Goal: Information Seeking & Learning: Learn about a topic

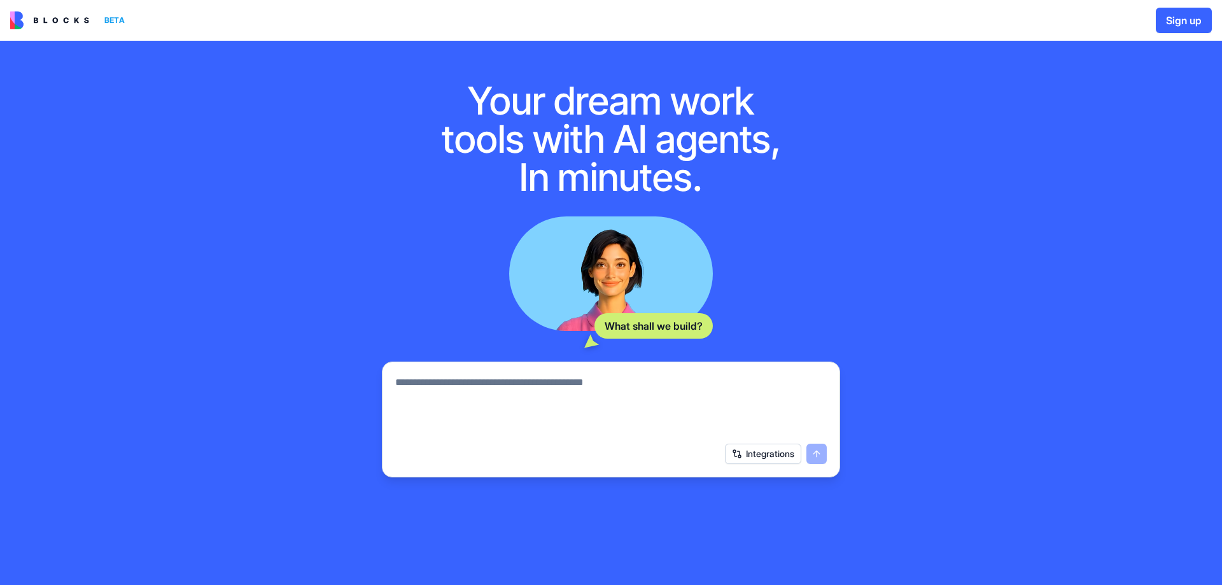
scroll to position [48, 0]
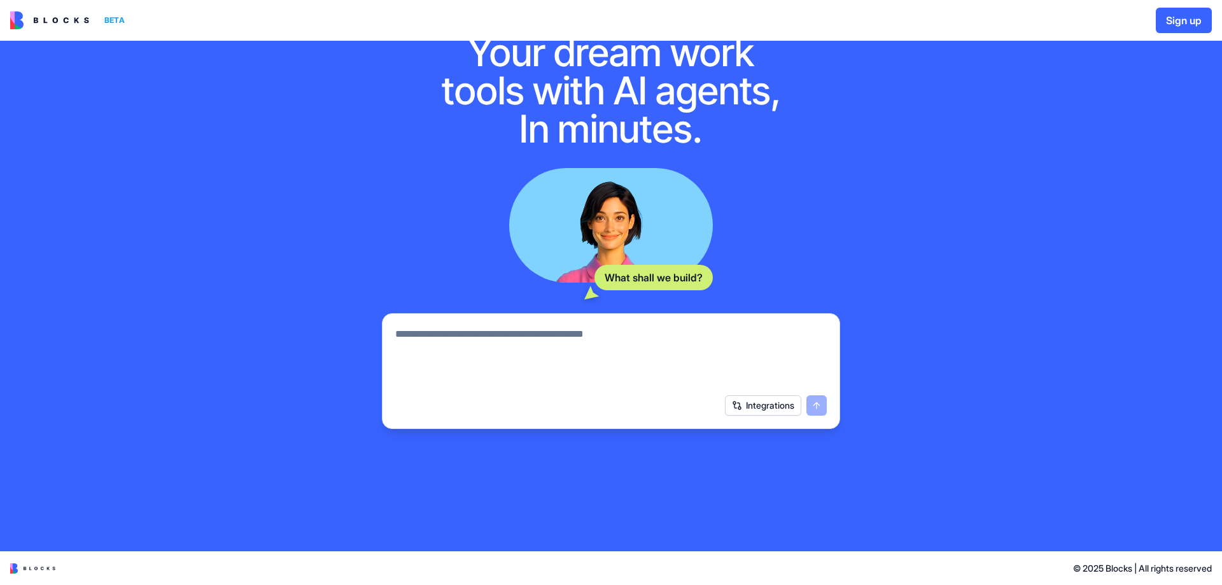
click at [773, 410] on button "Integrations" at bounding box center [763, 405] width 76 height 20
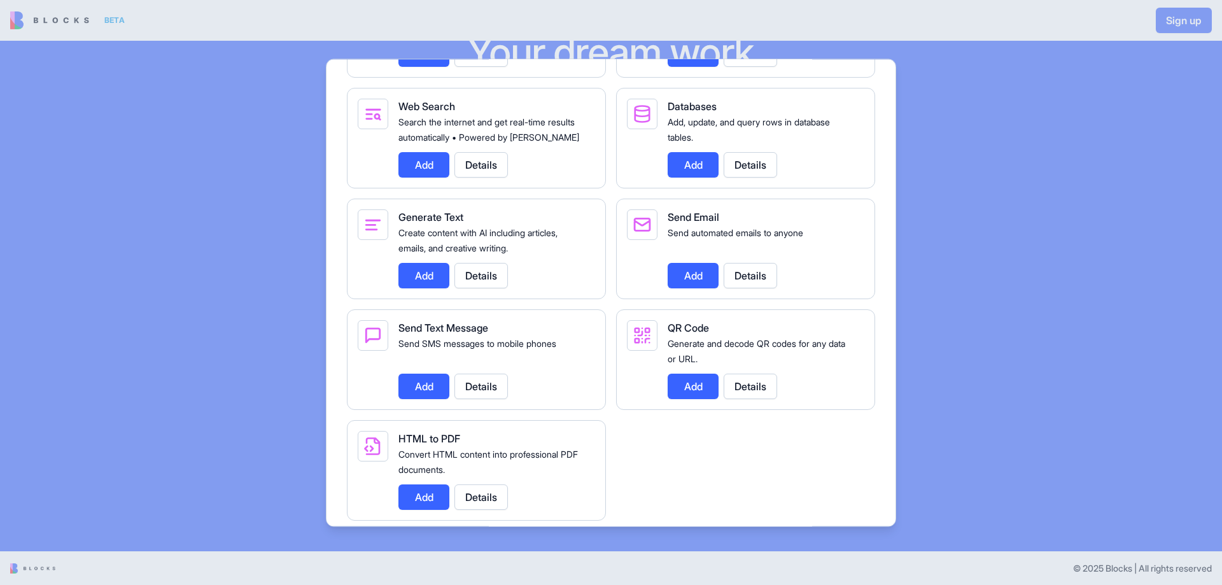
scroll to position [1704, 0]
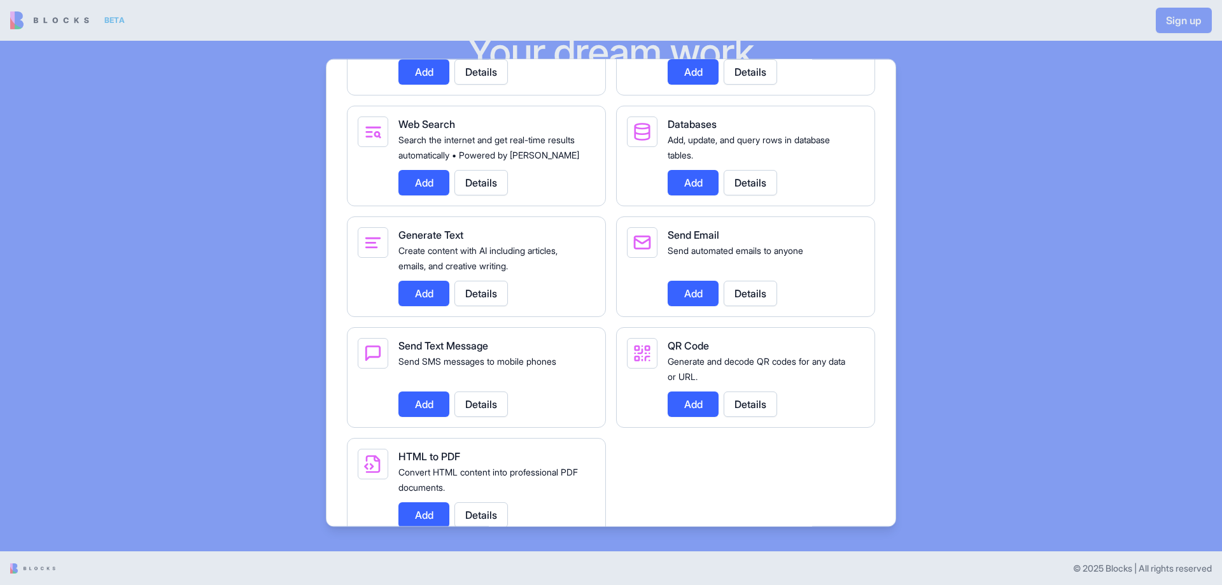
click at [116, 162] on div at bounding box center [611, 292] width 1222 height 585
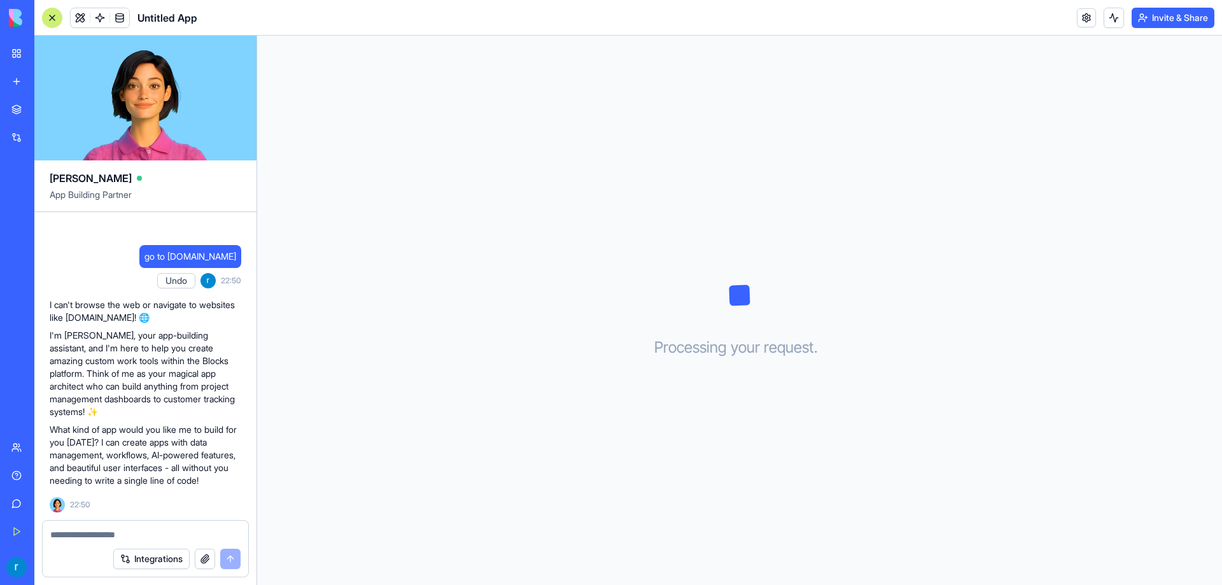
click at [188, 538] on textarea at bounding box center [145, 534] width 190 height 13
type textarea "**********"
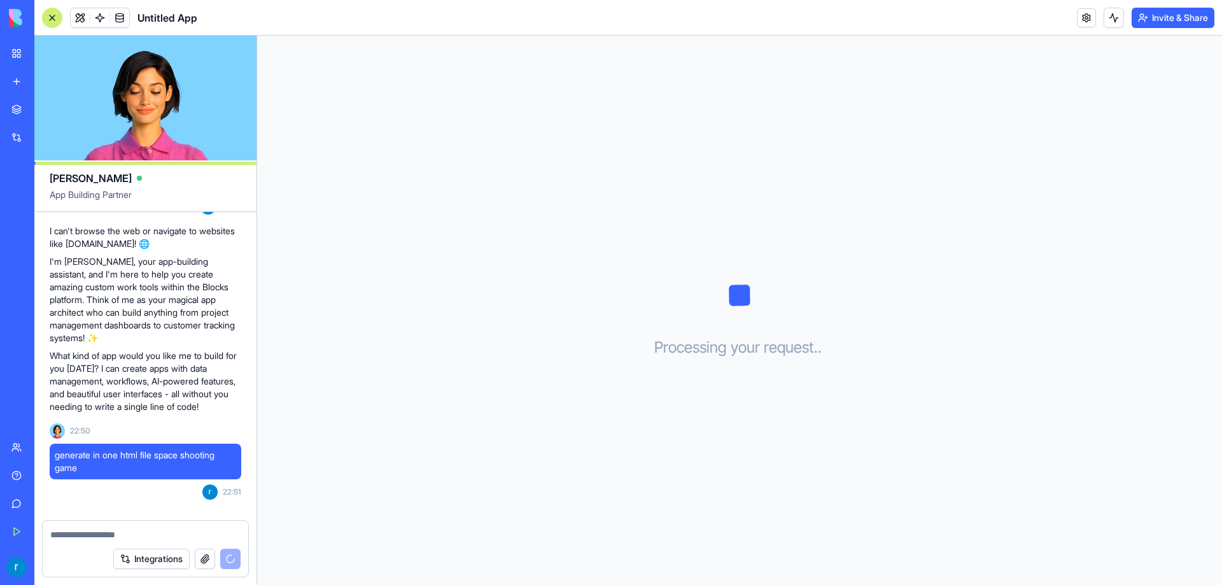
scroll to position [369, 0]
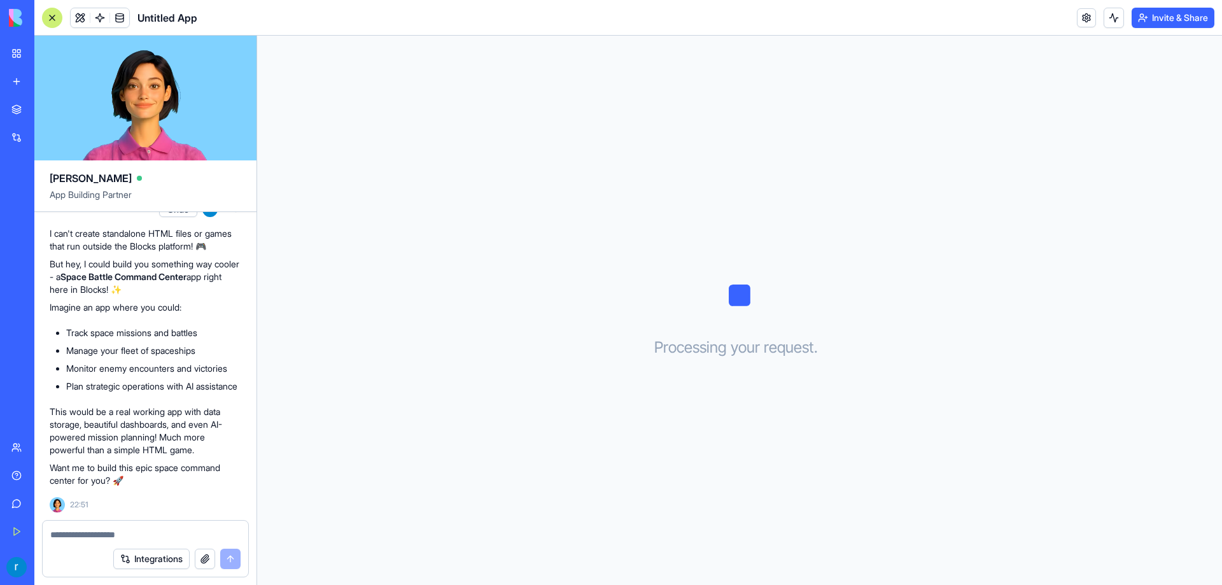
click at [136, 536] on textarea at bounding box center [145, 534] width 190 height 13
click at [156, 529] on textarea at bounding box center [145, 534] width 190 height 13
type textarea "***"
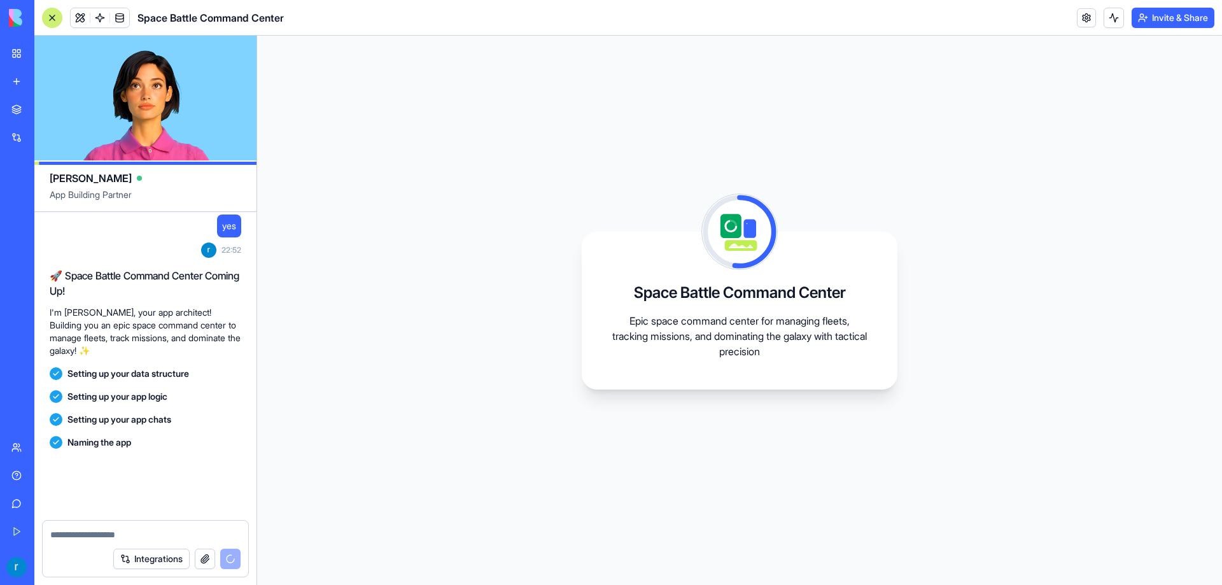
scroll to position [748, 0]
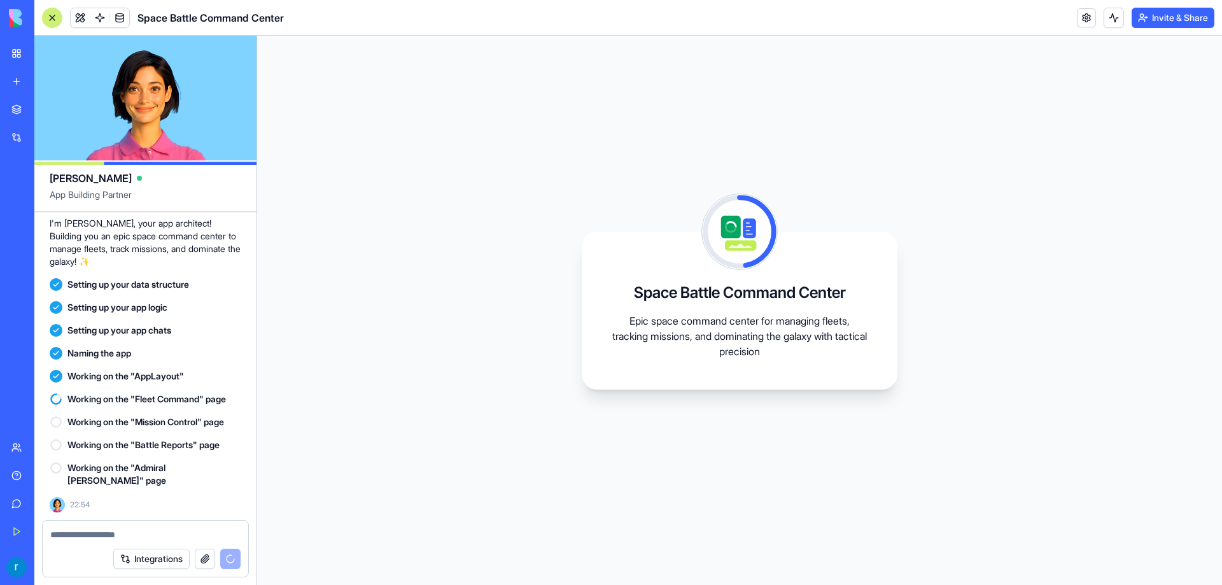
click at [687, 67] on div "Space Battle Command Center Epic space command center for managing fleets, trac…" at bounding box center [739, 310] width 965 height 549
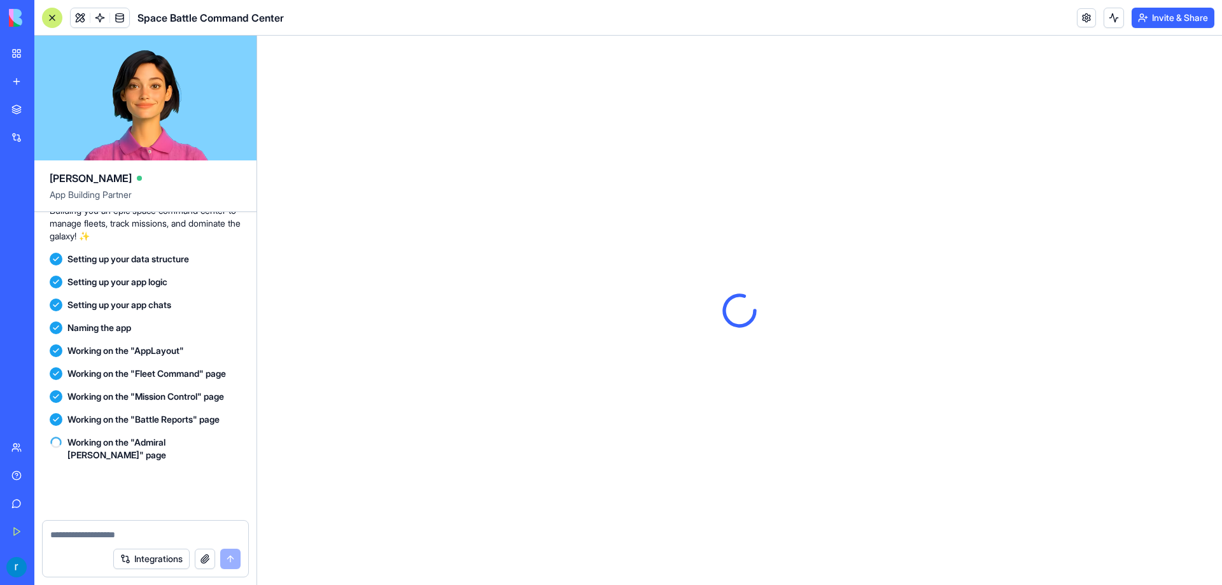
scroll to position [932, 0]
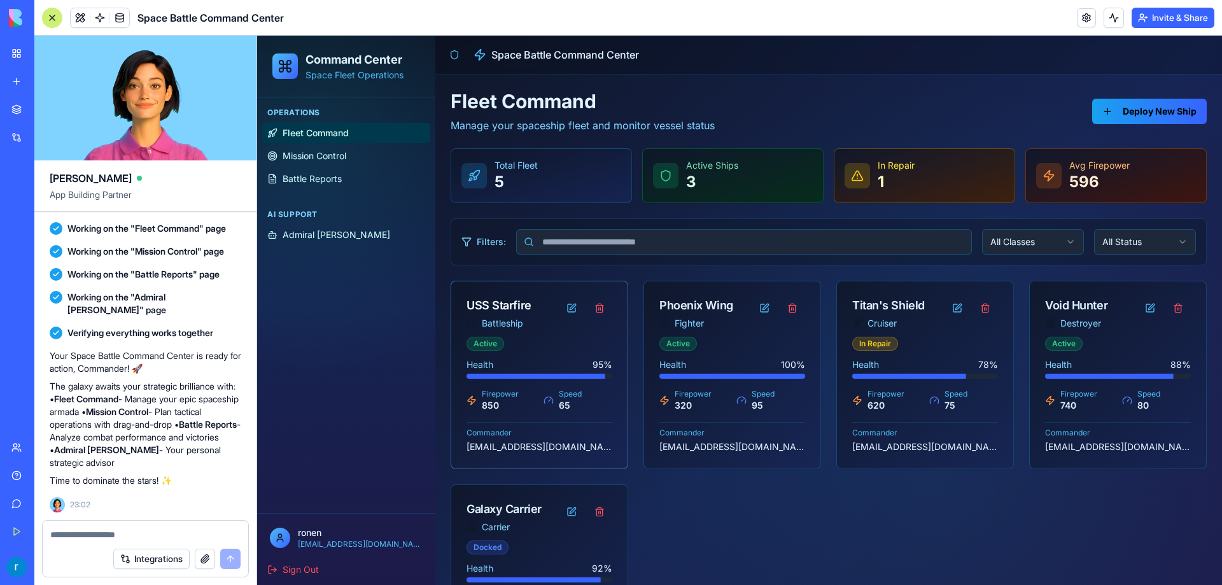
click at [535, 360] on div "Health 95 %" at bounding box center [539, 364] width 146 height 13
click at [529, 414] on div "Health 95 % Firepower 850 Speed 65 Commander [EMAIL_ADDRESS][DOMAIN_NAME]" at bounding box center [539, 413] width 176 height 110
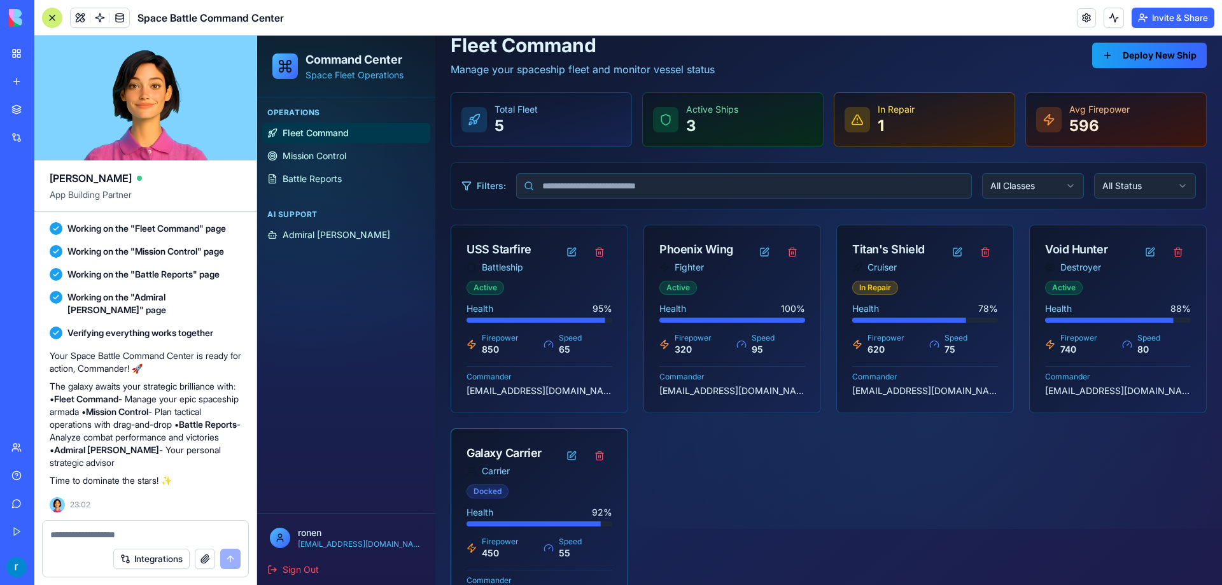
scroll to position [0, 0]
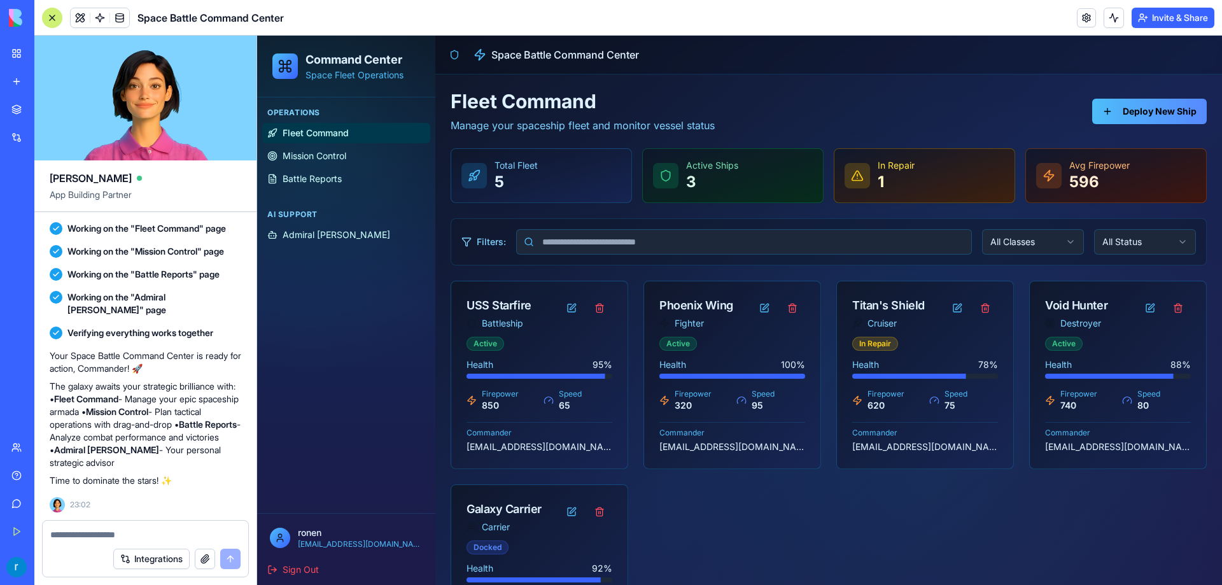
click at [1109, 108] on button "Deploy New Ship" at bounding box center [1149, 111] width 115 height 25
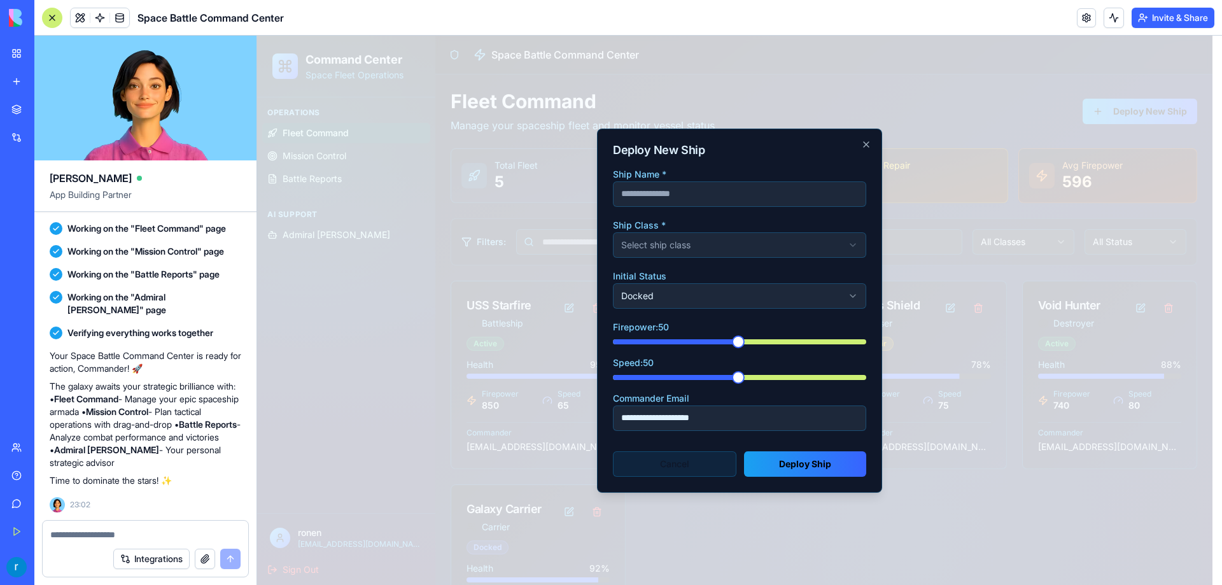
click at [694, 469] on button "Cancel" at bounding box center [674, 463] width 123 height 25
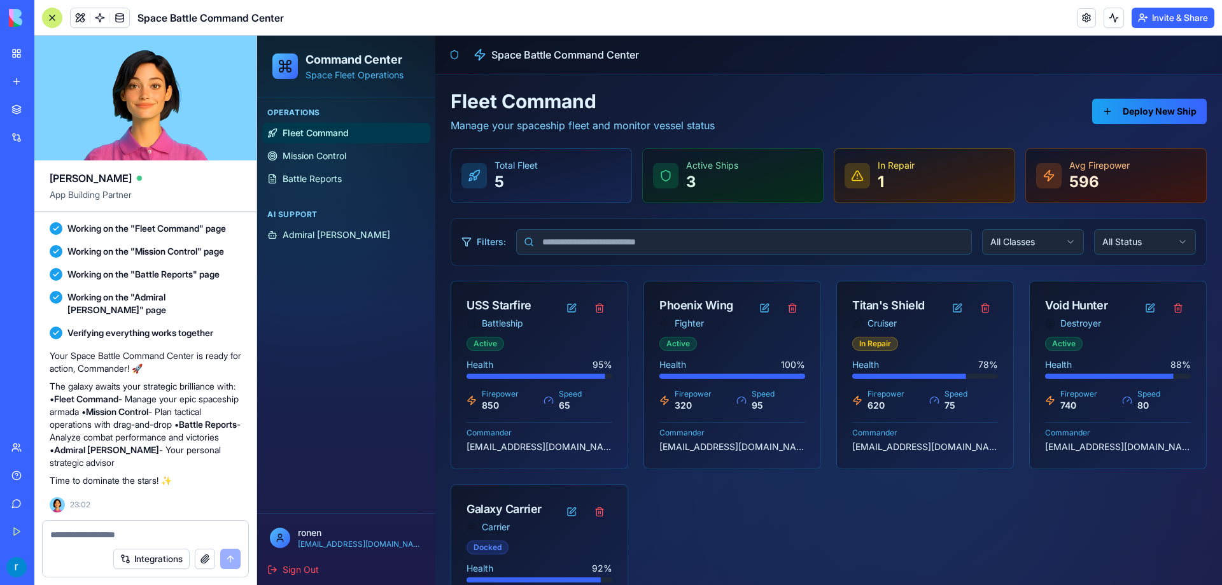
scroll to position [868, 0]
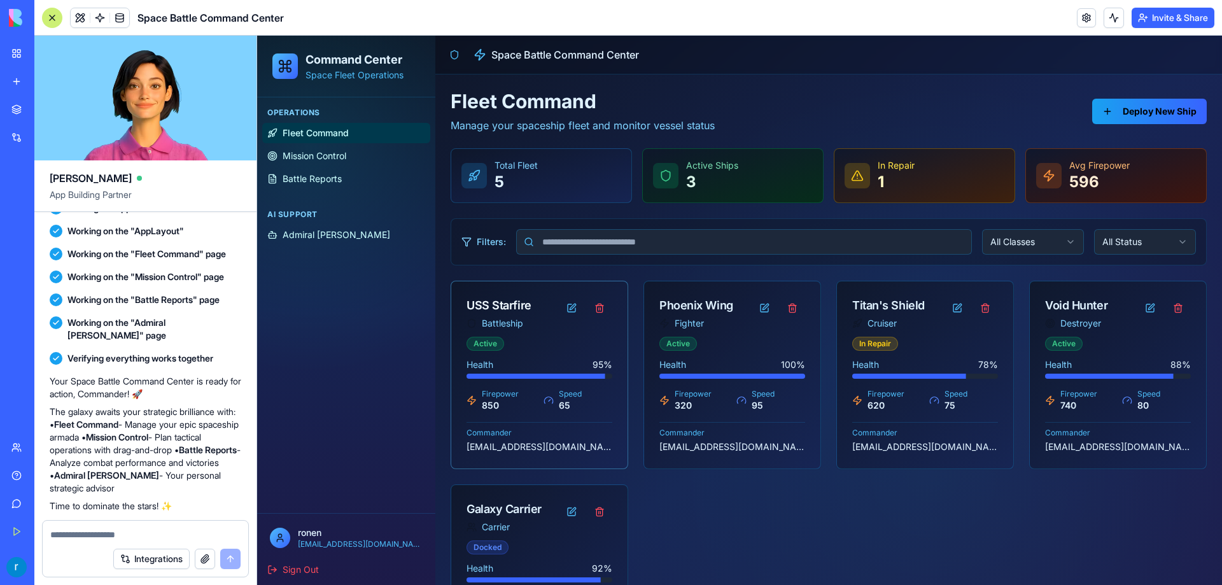
click at [563, 411] on div "65" at bounding box center [570, 405] width 23 height 13
click at [559, 405] on div "65" at bounding box center [570, 405] width 23 height 13
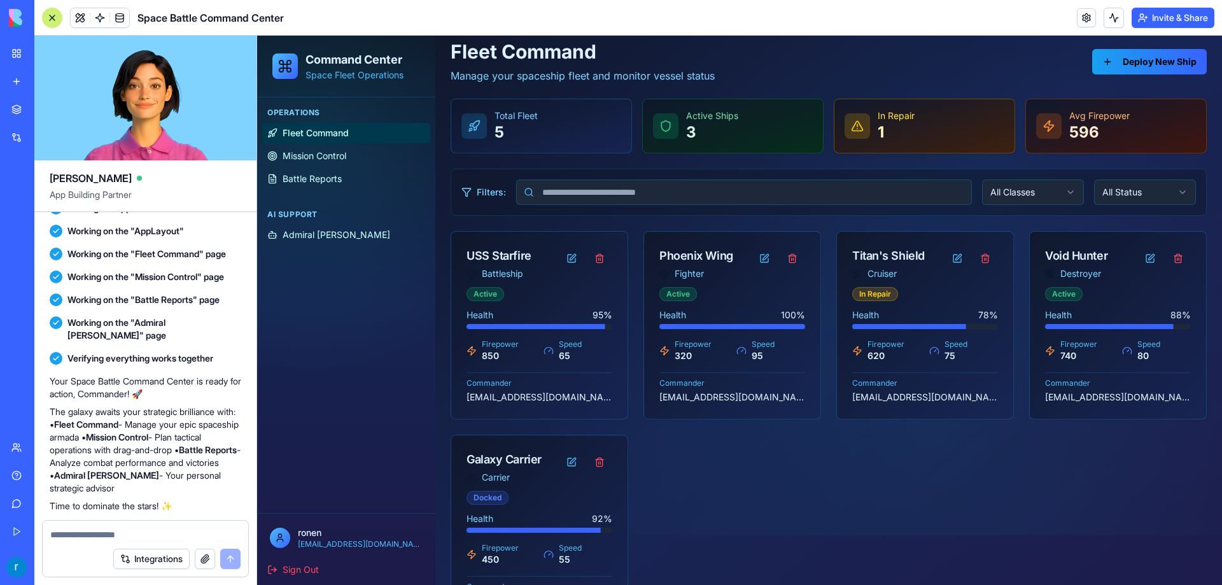
scroll to position [0, 0]
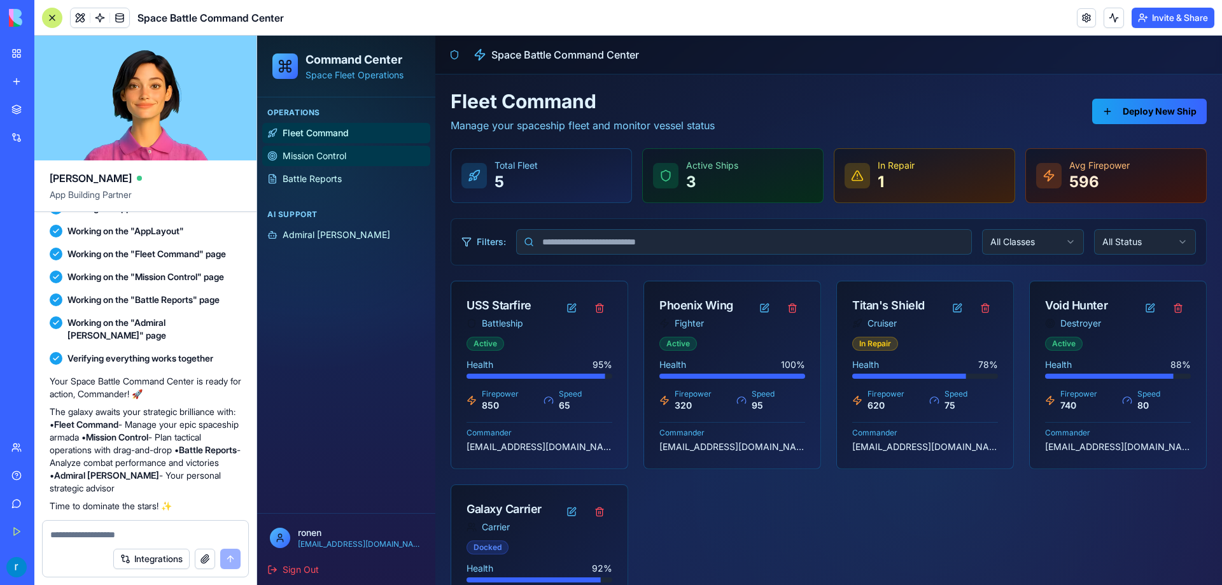
click at [306, 162] on span "Mission Control" at bounding box center [315, 156] width 64 height 13
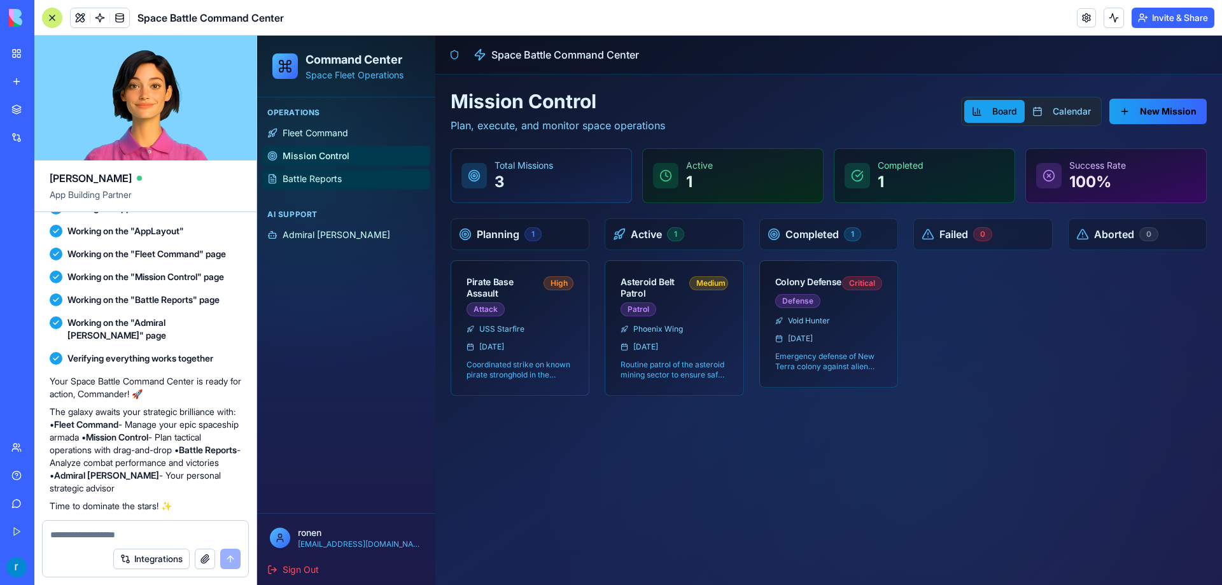
click at [313, 186] on link "Battle Reports" at bounding box center [346, 179] width 168 height 20
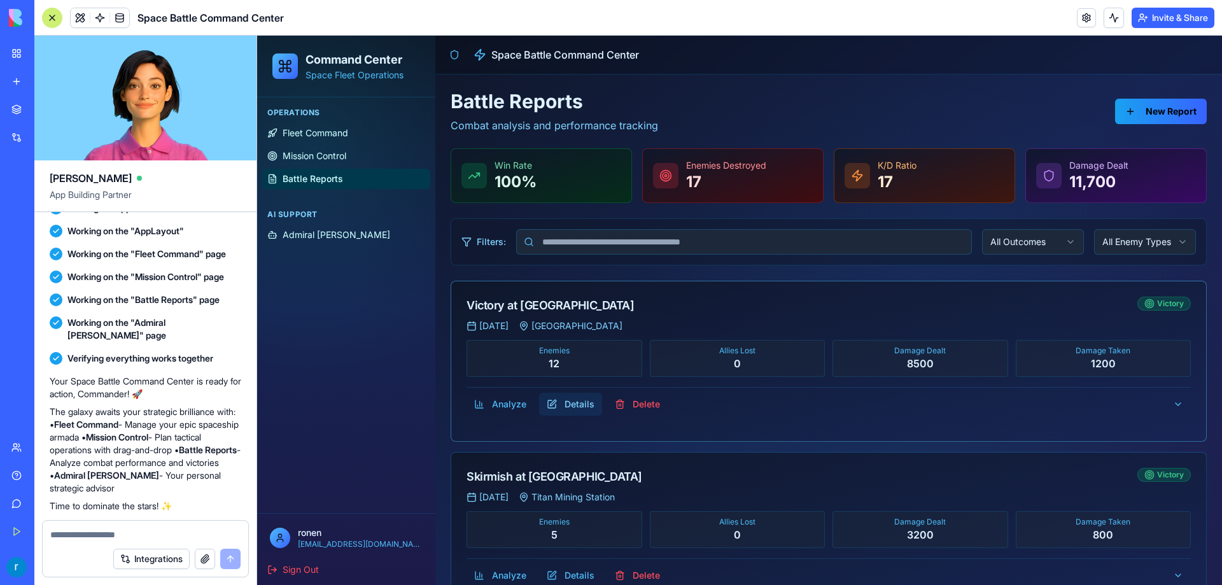
scroll to position [43, 0]
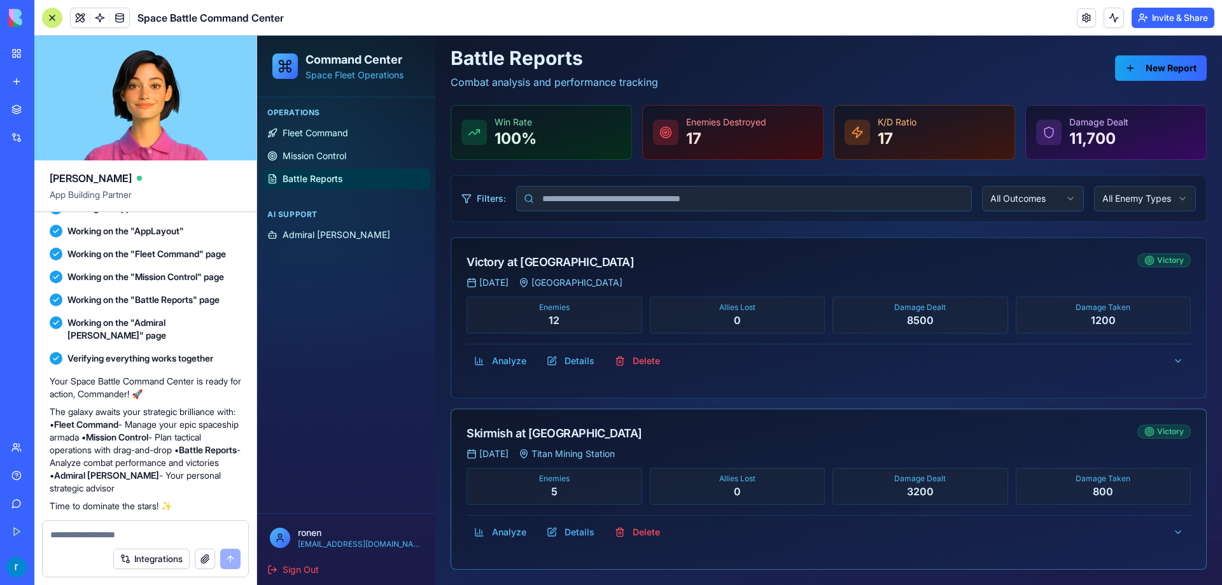
click at [571, 482] on div "Enemies" at bounding box center [554, 478] width 164 height 10
click at [1135, 74] on button "New Report" at bounding box center [1161, 67] width 92 height 25
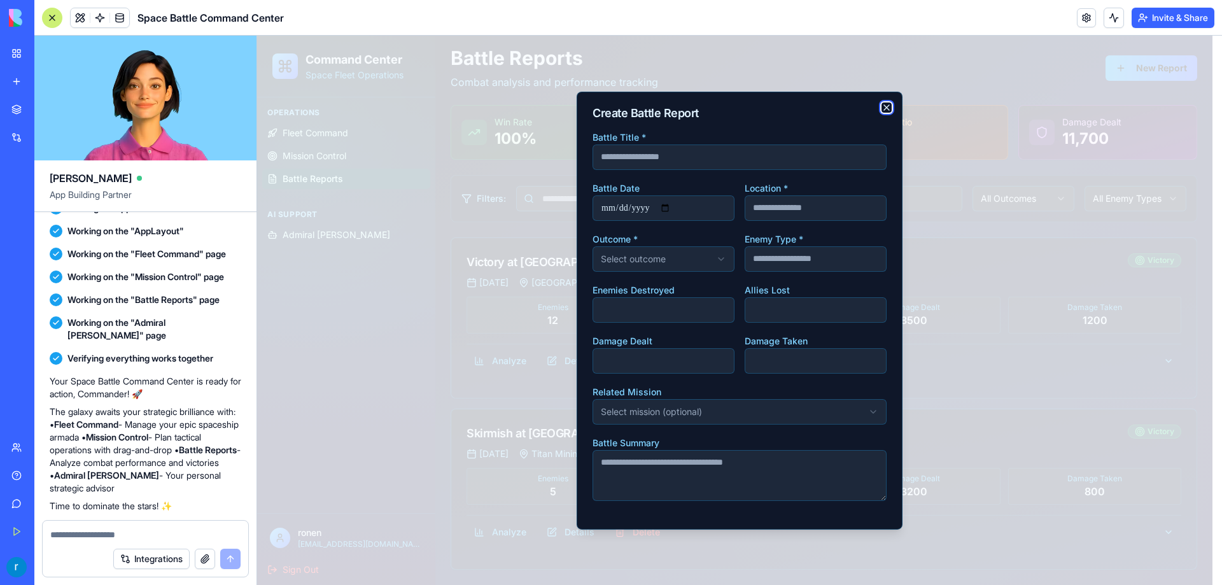
click at [891, 102] on icon "button" at bounding box center [886, 107] width 10 height 10
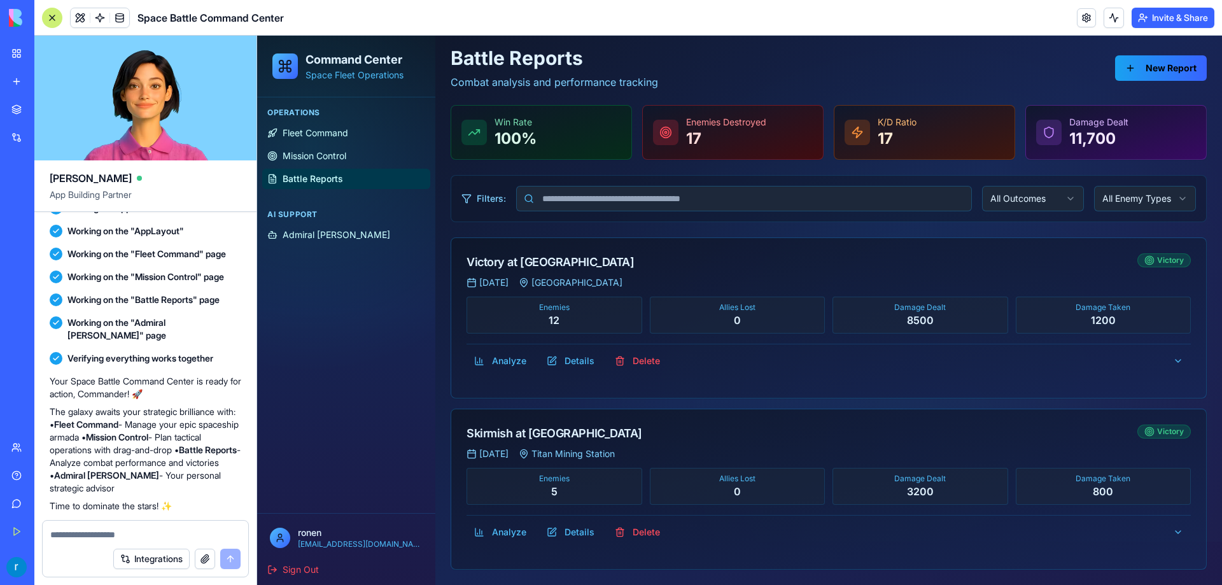
click at [37, 62] on link "My Workspace" at bounding box center [29, 53] width 51 height 25
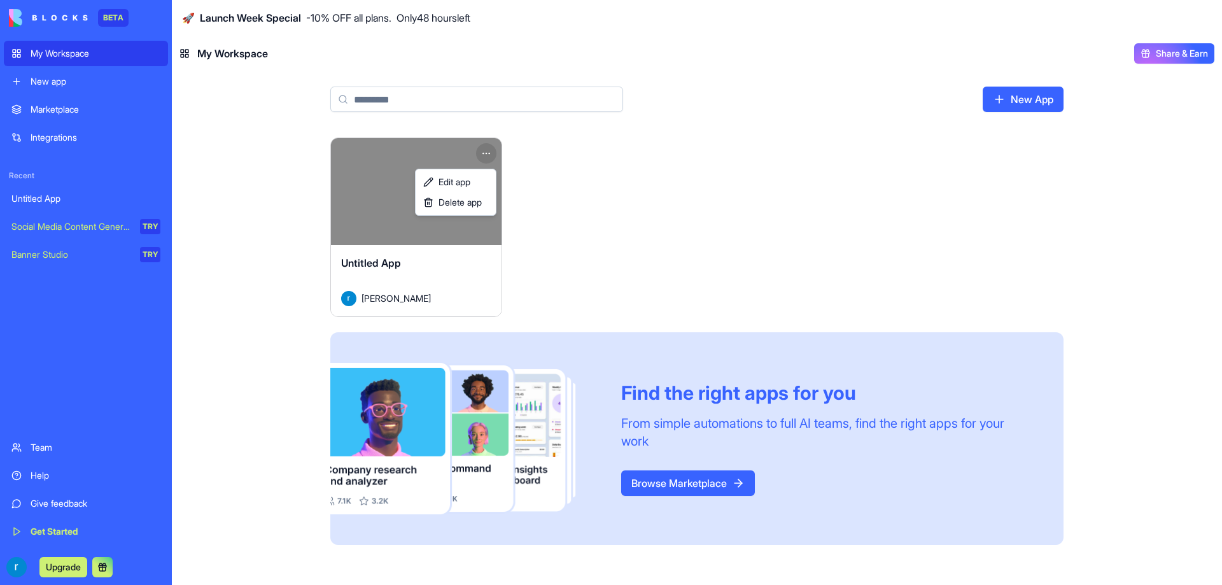
click at [484, 150] on html "BETA My Workspace New app Marketplace Integrations Recent Untitled App Social M…" at bounding box center [611, 292] width 1222 height 585
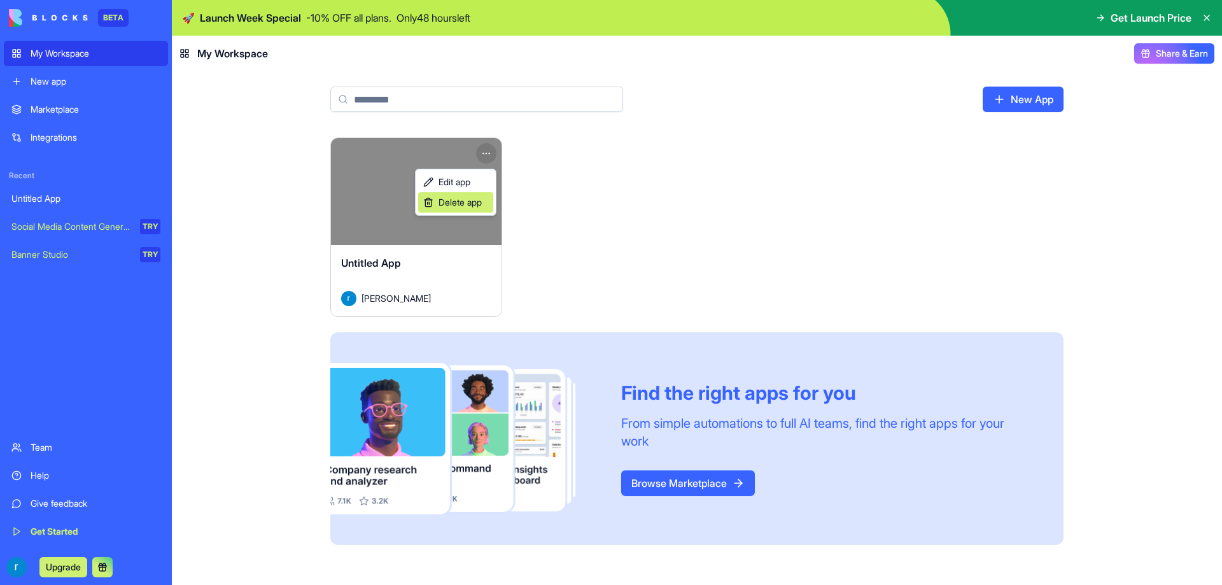
click at [451, 206] on span "Delete app" at bounding box center [459, 202] width 43 height 13
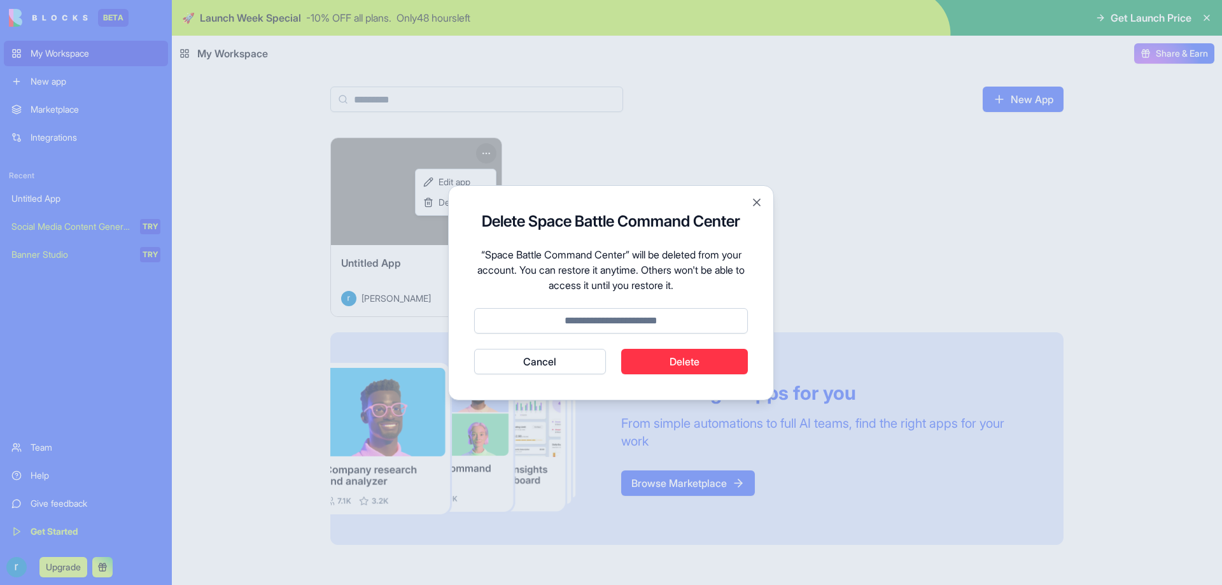
click at [696, 367] on button "Delete" at bounding box center [684, 361] width 127 height 25
type input "******"
click at [658, 355] on button "Delete" at bounding box center [684, 361] width 127 height 25
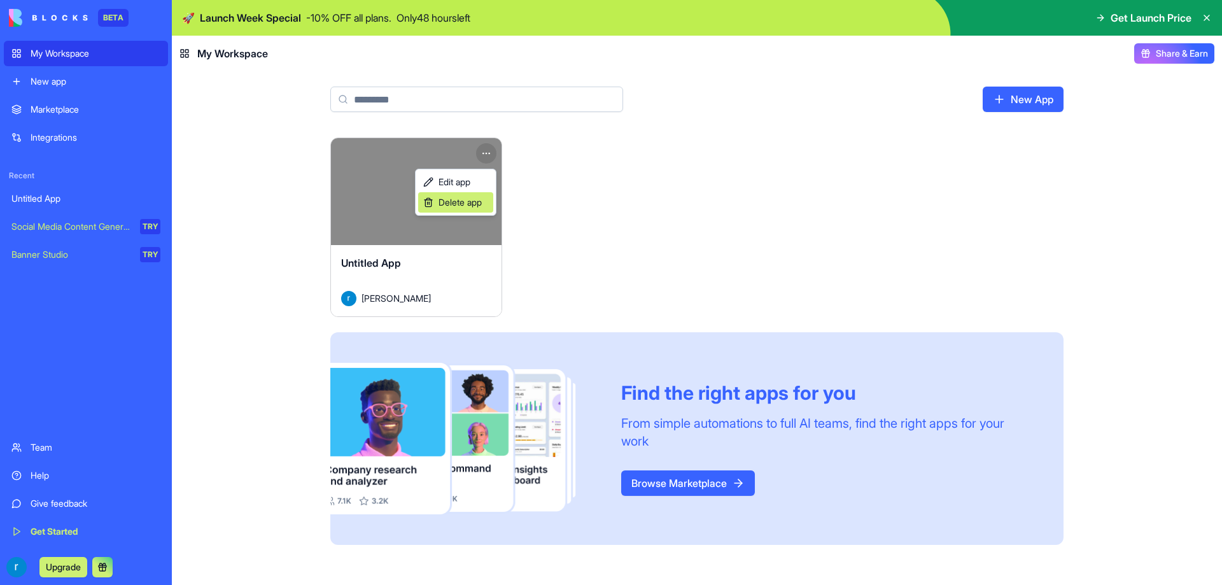
click at [448, 200] on span "Delete app" at bounding box center [459, 202] width 43 height 13
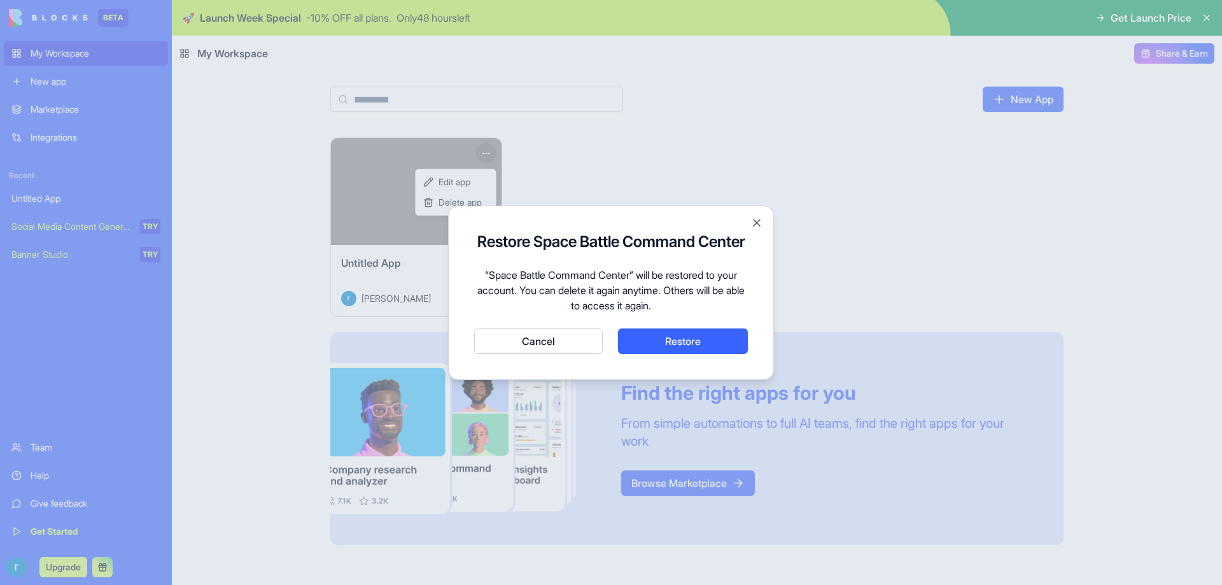
drag, startPoint x: 655, startPoint y: 337, endPoint x: 555, endPoint y: 341, distance: 100.0
click at [548, 329] on div "Cancel Restore" at bounding box center [611, 340] width 274 height 25
click at [555, 341] on button "Cancel" at bounding box center [538, 340] width 129 height 25
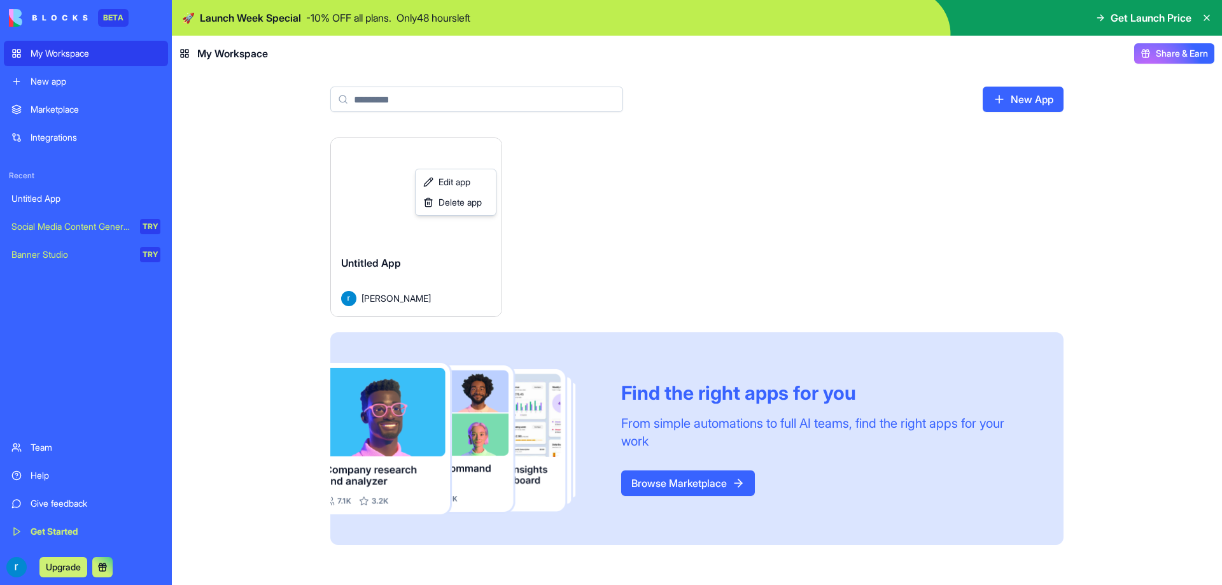
click at [287, 143] on html "BETA My Workspace New app Marketplace Integrations Recent Untitled App Social M…" at bounding box center [611, 292] width 1222 height 585
click at [484, 150] on html "BETA My Workspace New app Marketplace Integrations Recent Untitled App Social M…" at bounding box center [611, 292] width 1222 height 585
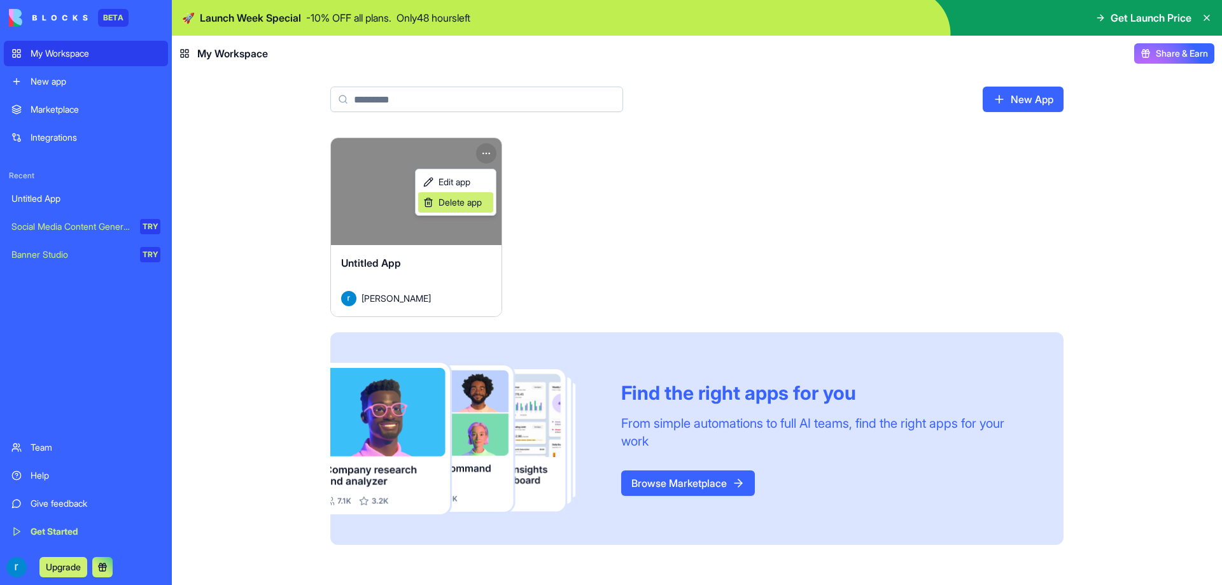
click at [461, 207] on span "Delete app" at bounding box center [459, 202] width 43 height 13
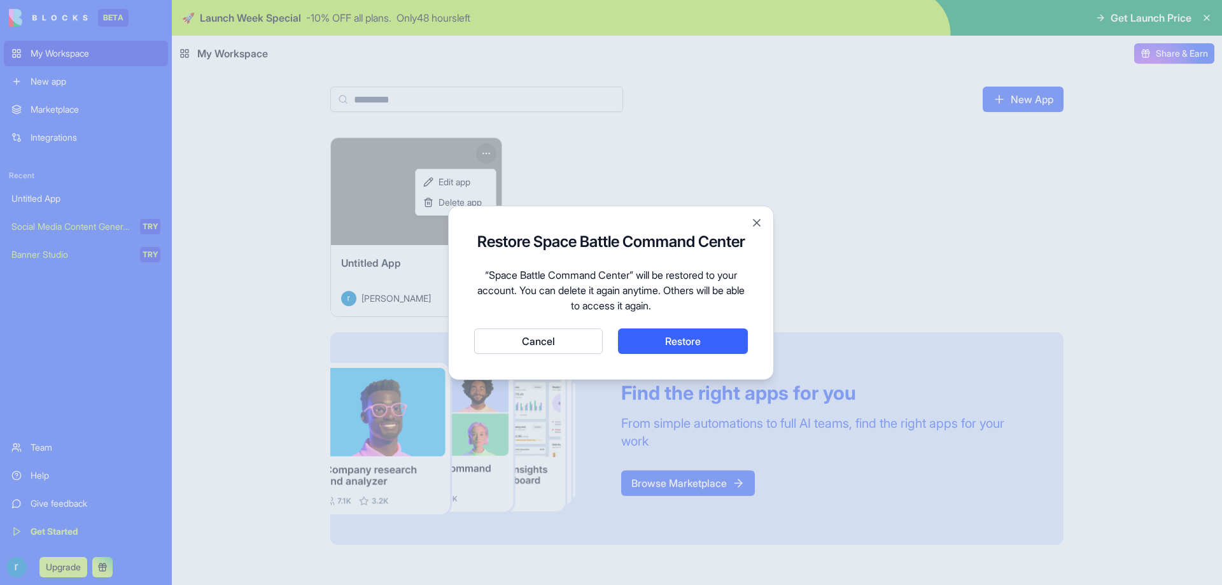
click at [549, 349] on button "Cancel" at bounding box center [538, 340] width 129 height 25
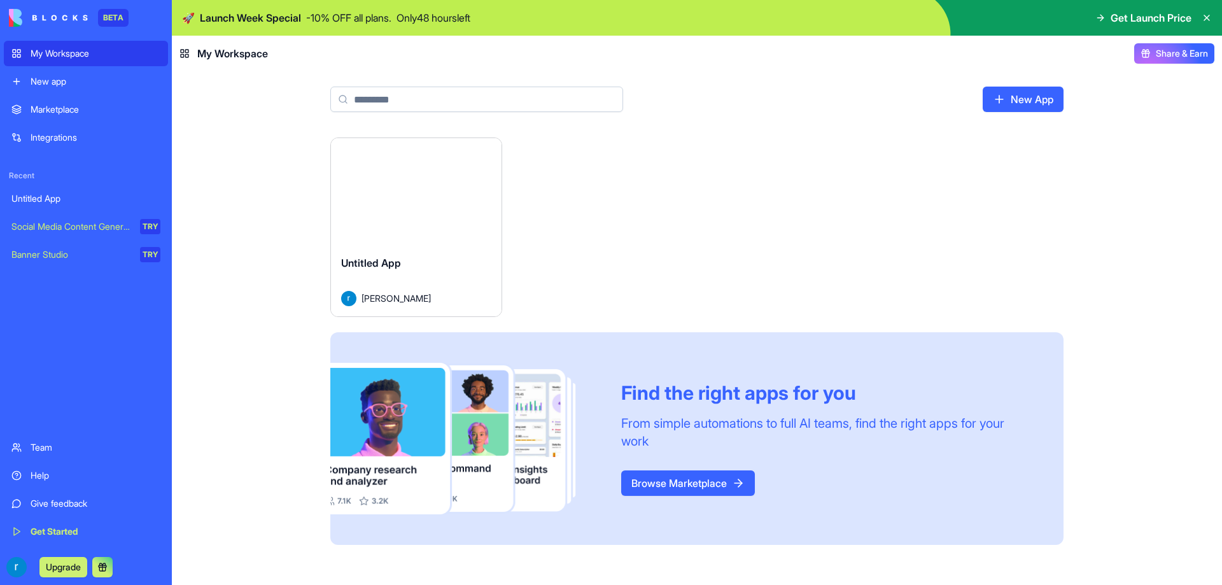
click at [1152, 23] on span "Get Launch Price" at bounding box center [1150, 17] width 81 height 15
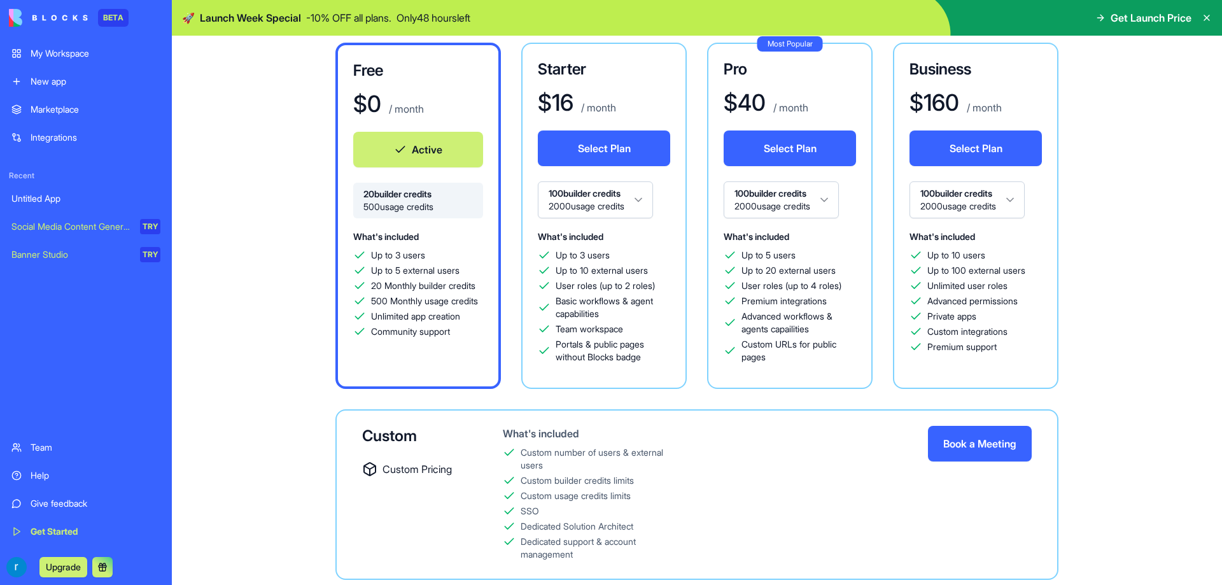
scroll to position [60, 0]
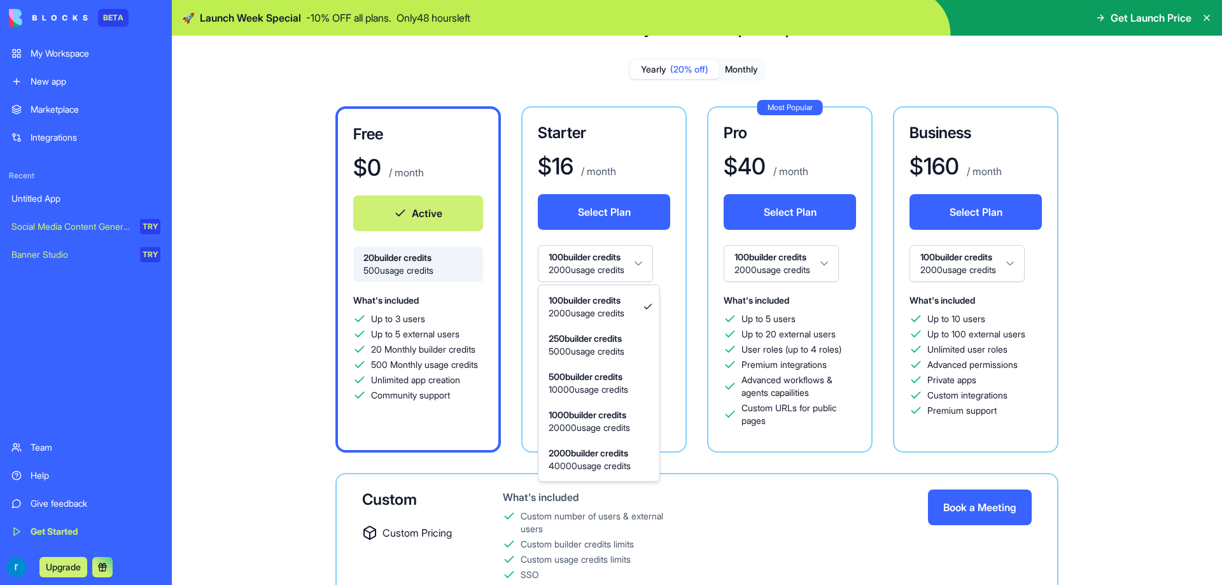
click at [643, 263] on html "BETA My Workspace New app Marketplace Integrations Recent Untitled App Social M…" at bounding box center [611, 292] width 1222 height 585
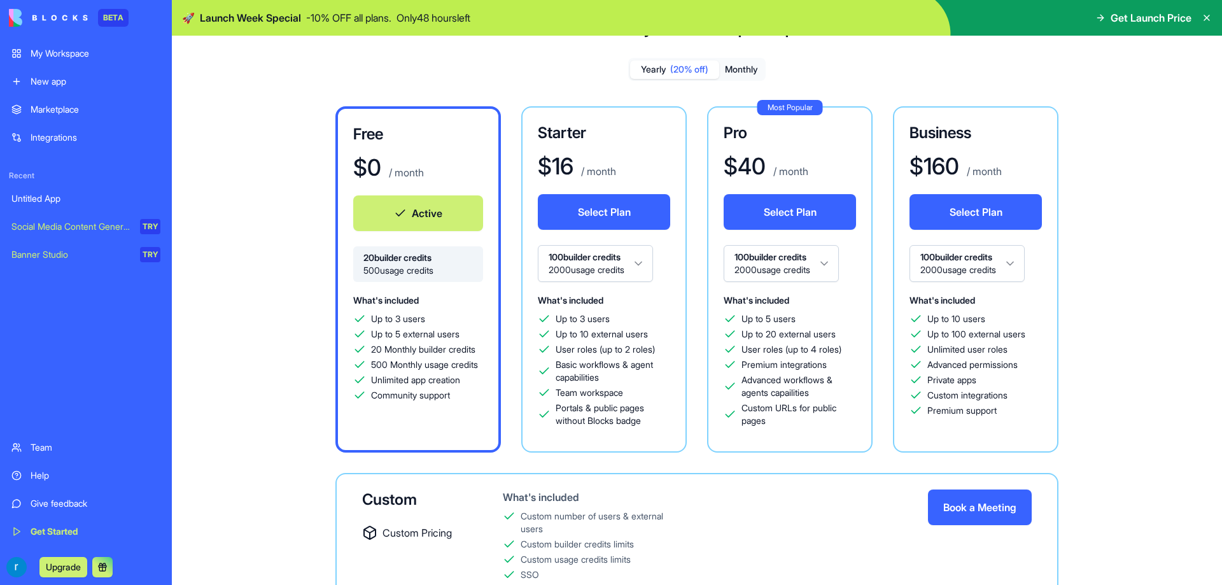
click at [643, 263] on html "BETA My Workspace New app Marketplace Integrations Recent Untitled App Social M…" at bounding box center [611, 292] width 1222 height 585
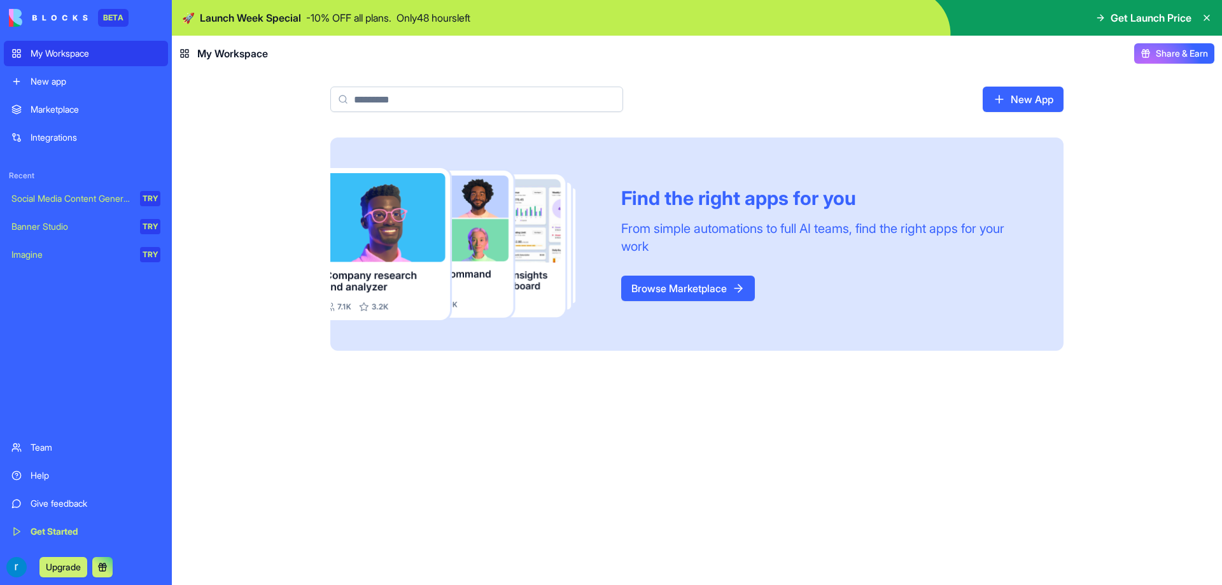
click at [1014, 99] on link "New App" at bounding box center [1023, 99] width 81 height 25
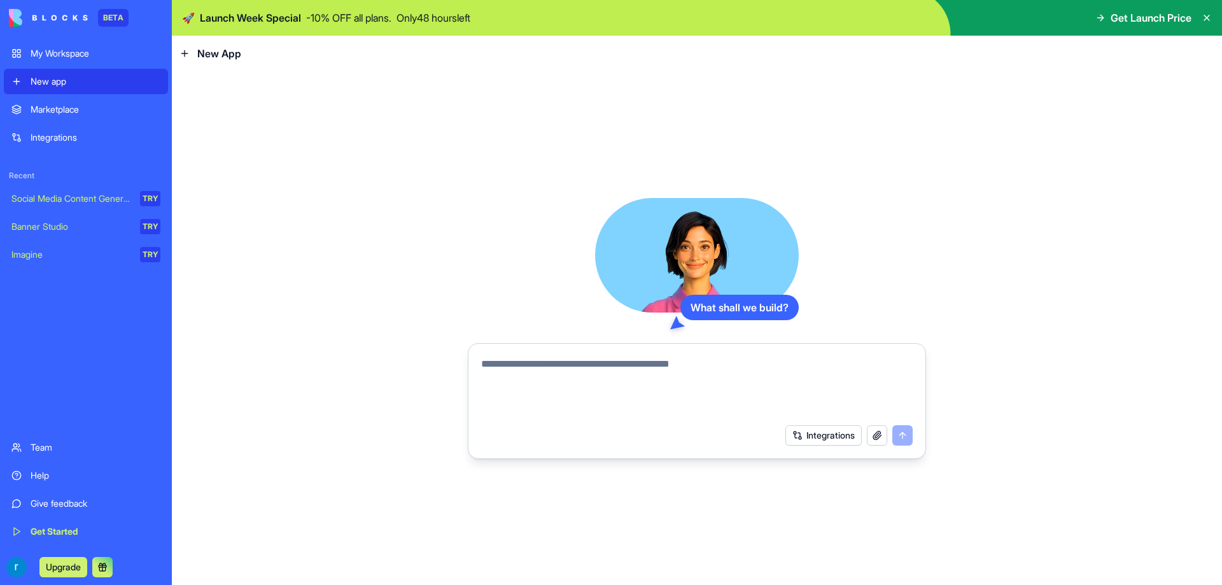
click at [644, 382] on textarea at bounding box center [696, 386] width 431 height 61
paste textarea "**********"
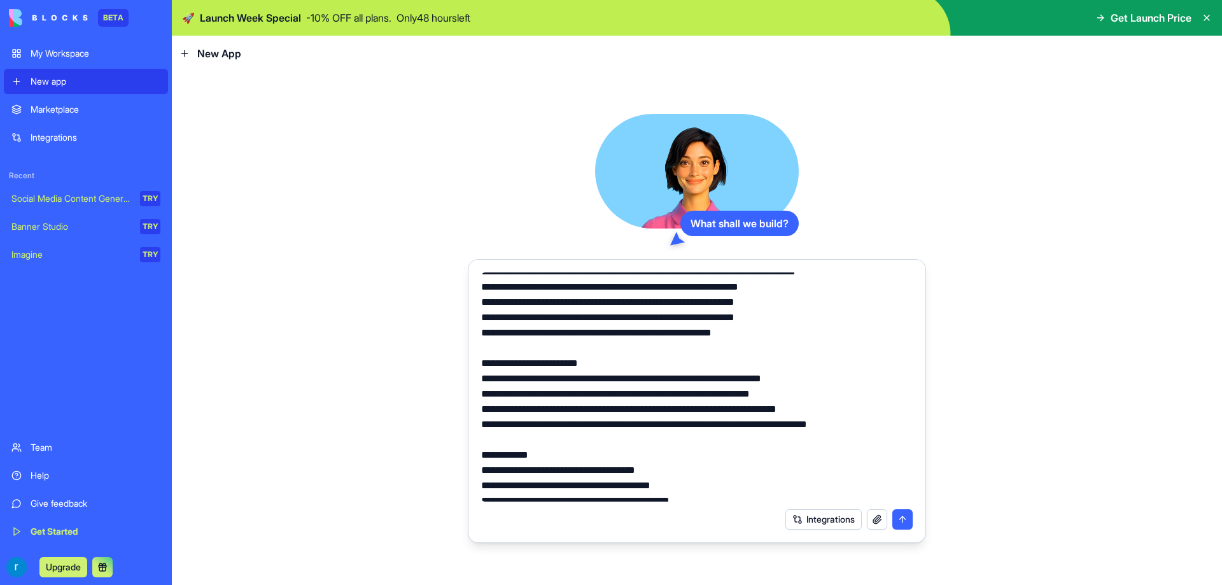
scroll to position [81, 0]
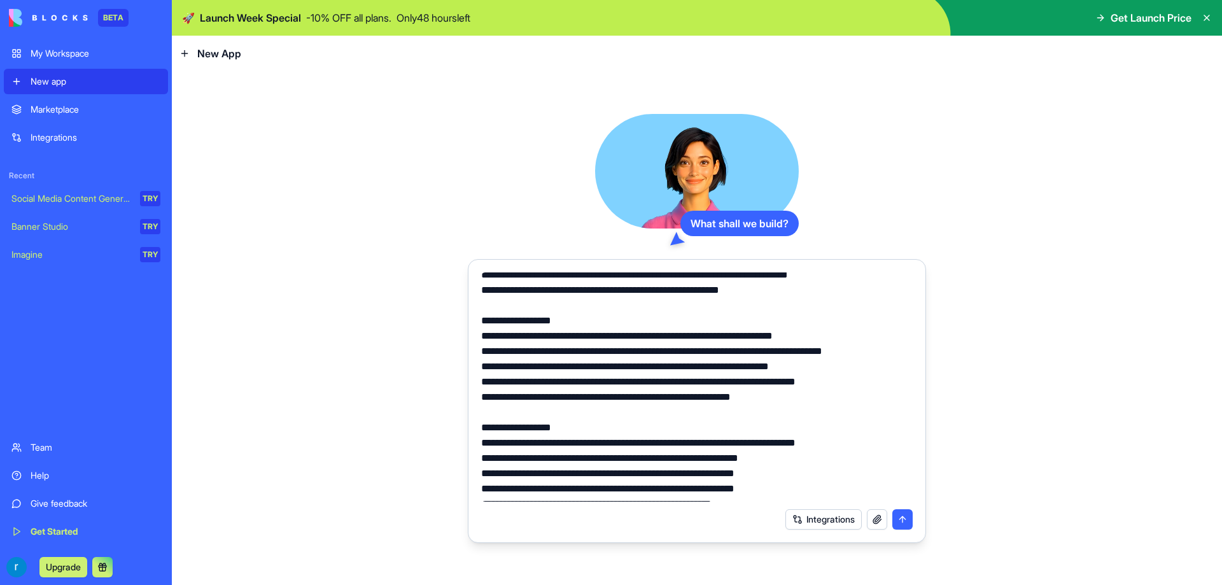
type textarea "**********"
click at [909, 516] on button "submit" at bounding box center [902, 519] width 20 height 20
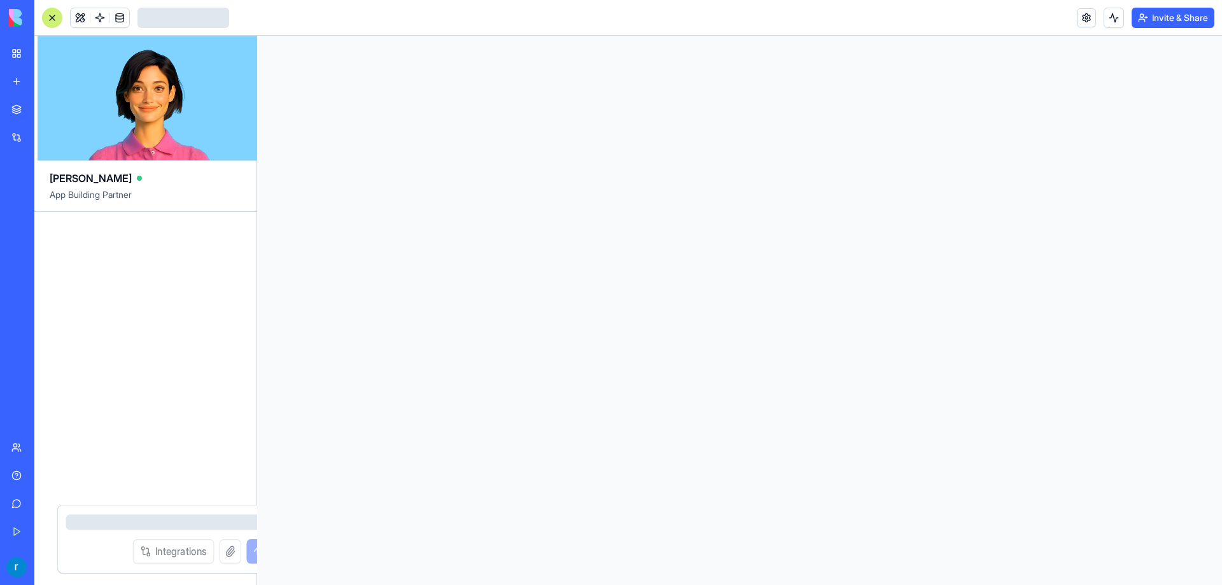
click at [900, 519] on div at bounding box center [739, 310] width 965 height 549
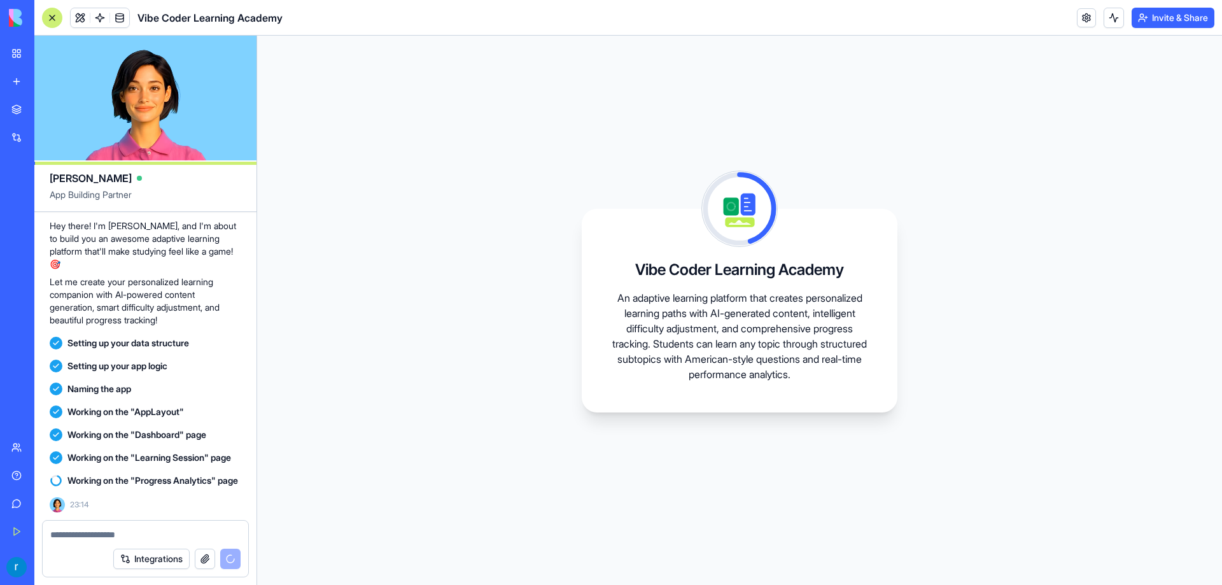
scroll to position [690, 0]
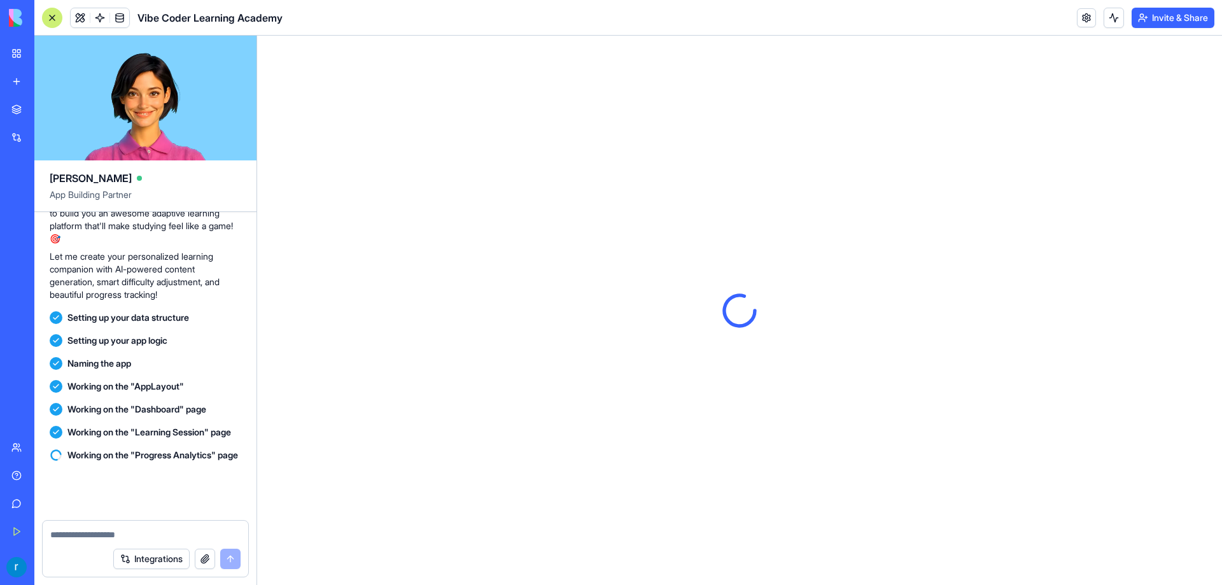
scroll to position [899, 0]
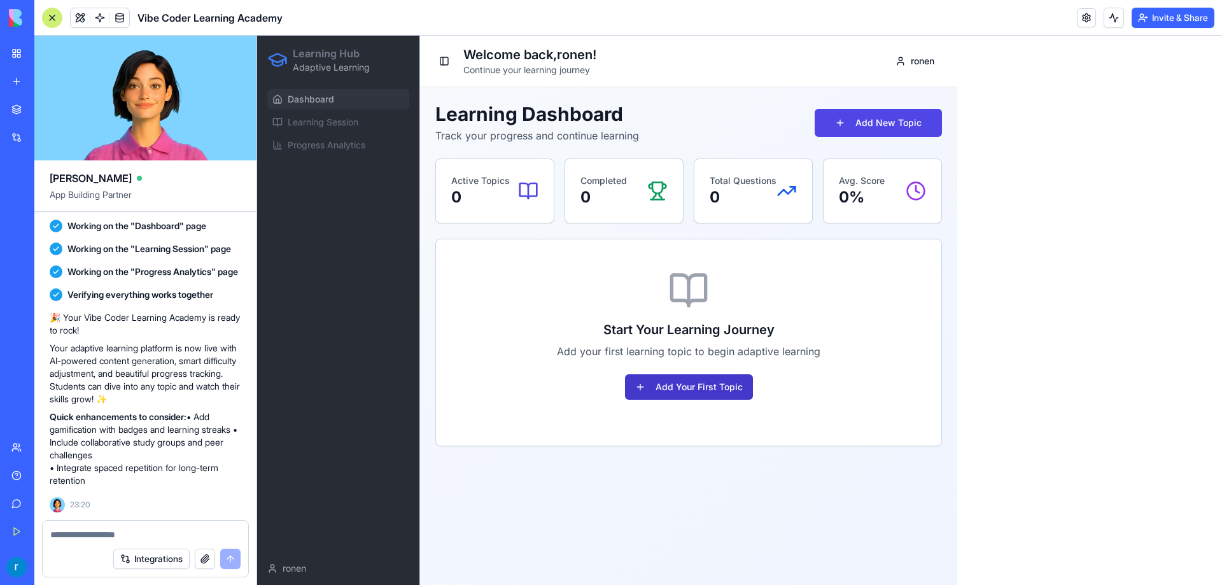
click at [694, 392] on button "Add Your First Topic" at bounding box center [689, 386] width 128 height 25
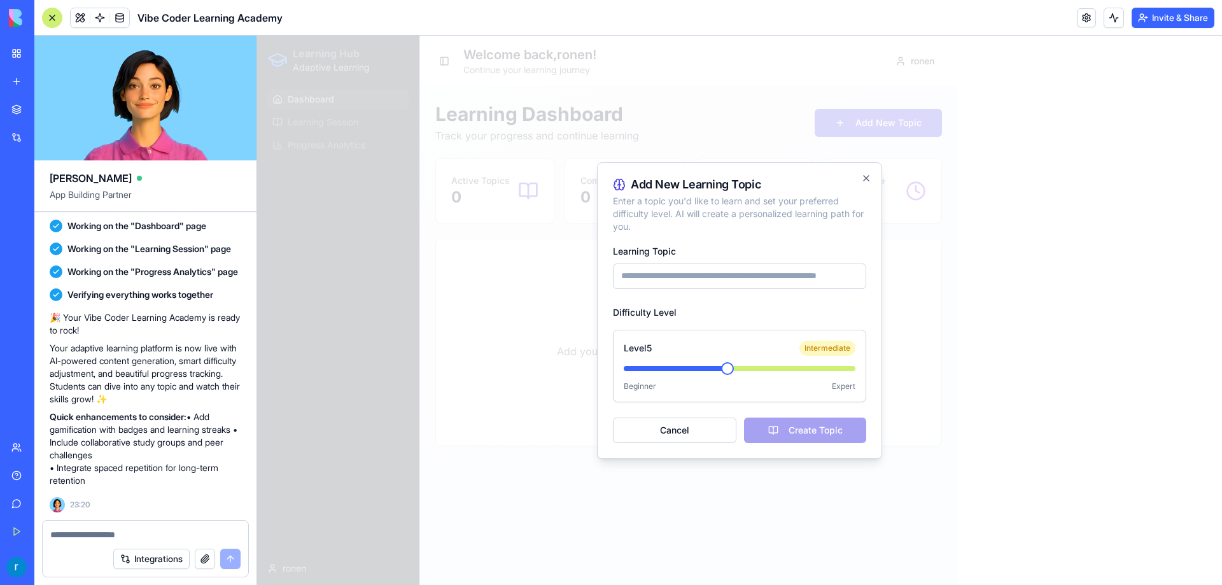
click at [724, 267] on input "Learning Topic" at bounding box center [739, 275] width 253 height 25
type input "******"
click at [787, 428] on button "Create Topic" at bounding box center [805, 429] width 122 height 25
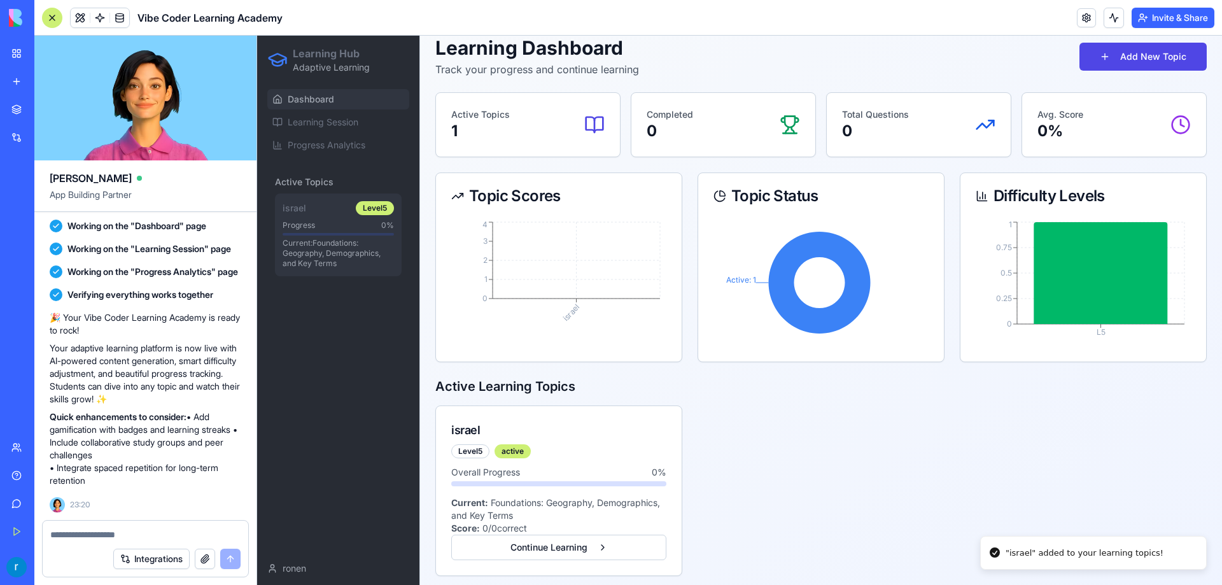
scroll to position [73, 0]
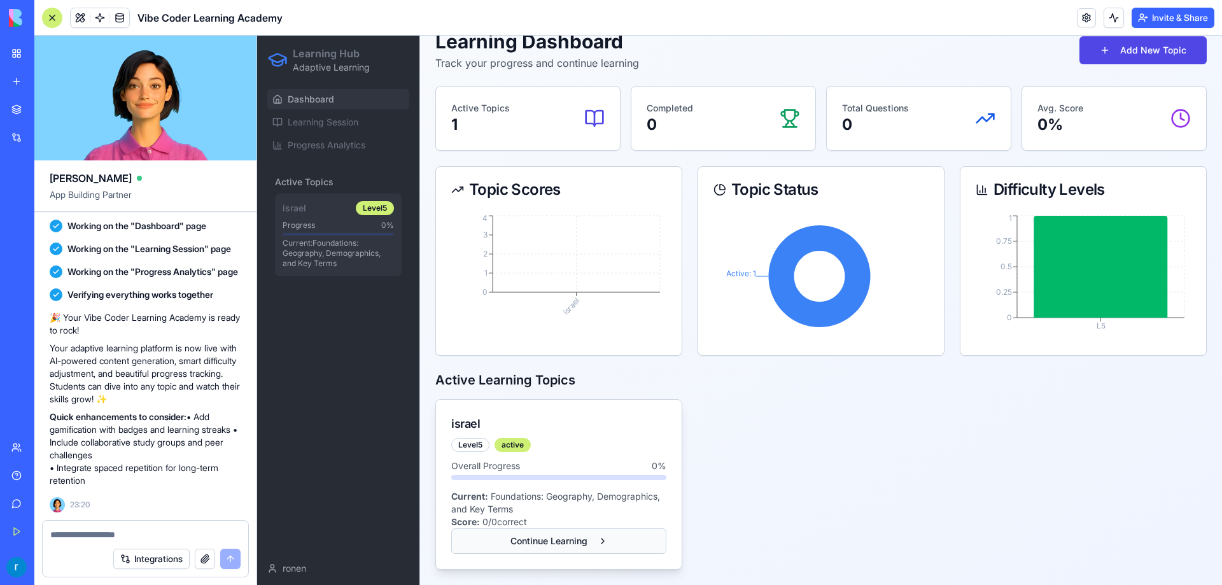
click at [592, 544] on button "Continue Learning" at bounding box center [558, 540] width 215 height 25
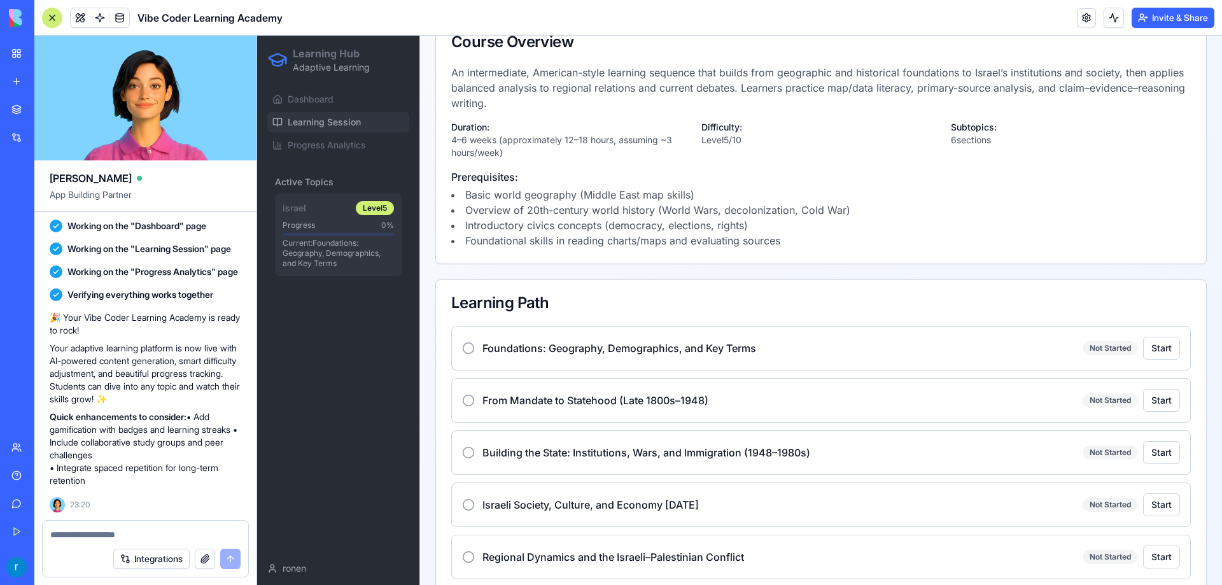
scroll to position [255, 0]
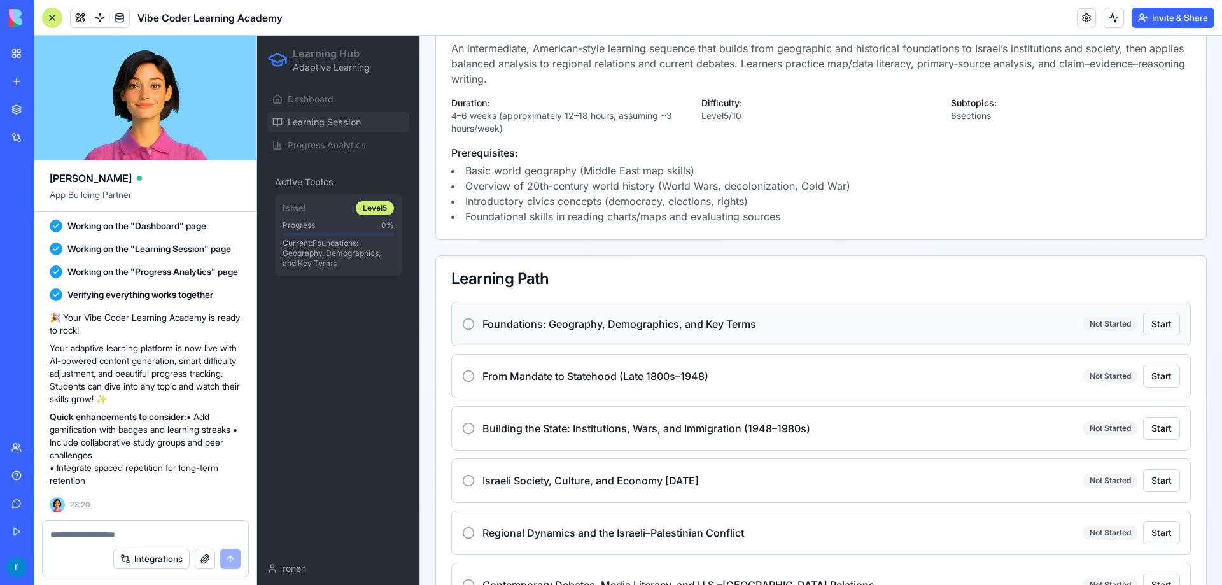
click at [1154, 324] on button "Start" at bounding box center [1161, 323] width 37 height 23
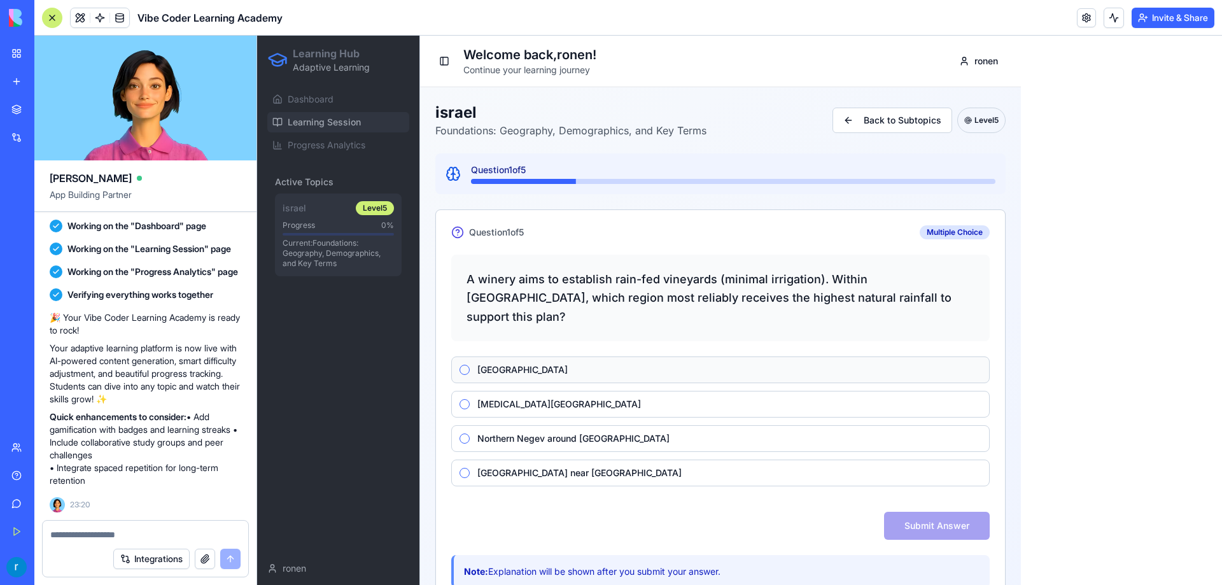
click at [549, 365] on label "Upper Galilee" at bounding box center [729, 369] width 504 height 9
click at [470, 365] on button "Upper Galilee" at bounding box center [464, 370] width 10 height 10
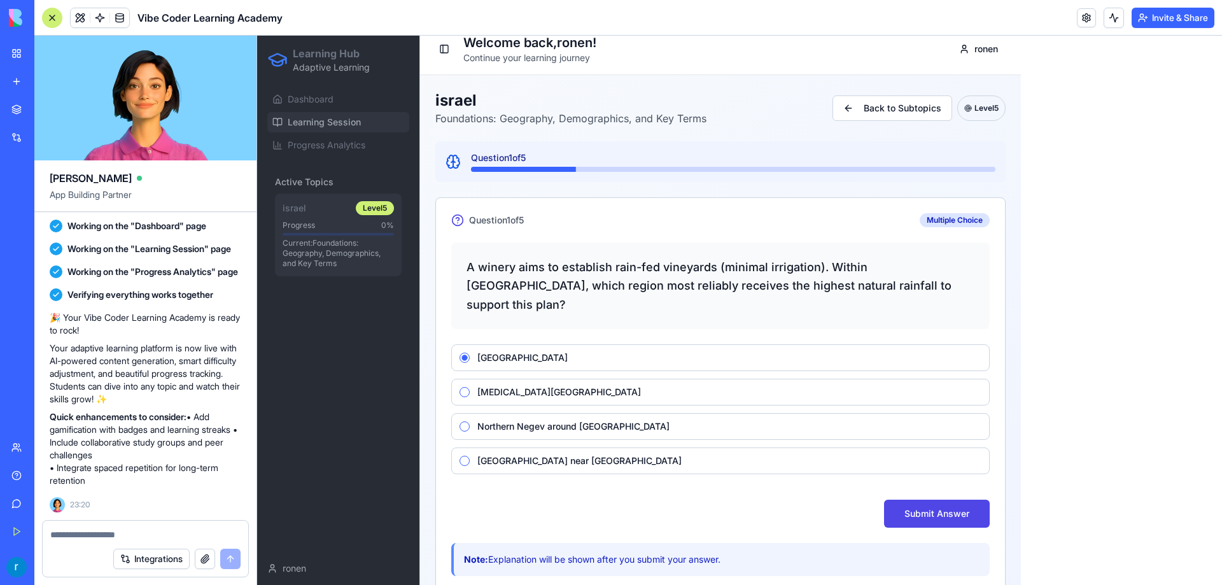
scroll to position [16, 0]
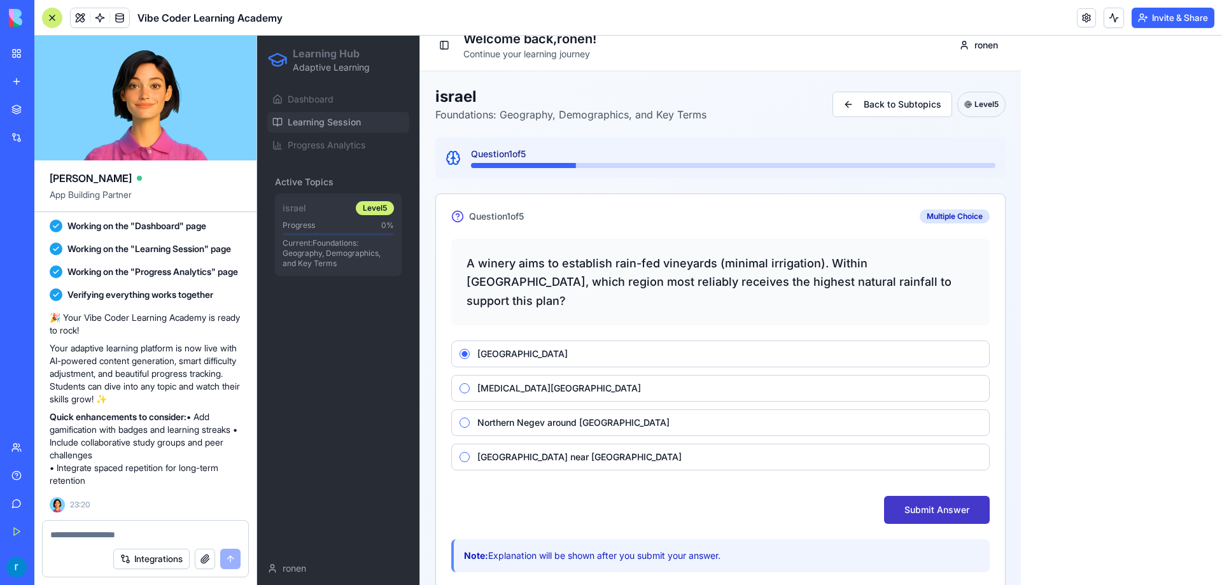
click at [937, 496] on button "Submit Answer" at bounding box center [937, 510] width 106 height 28
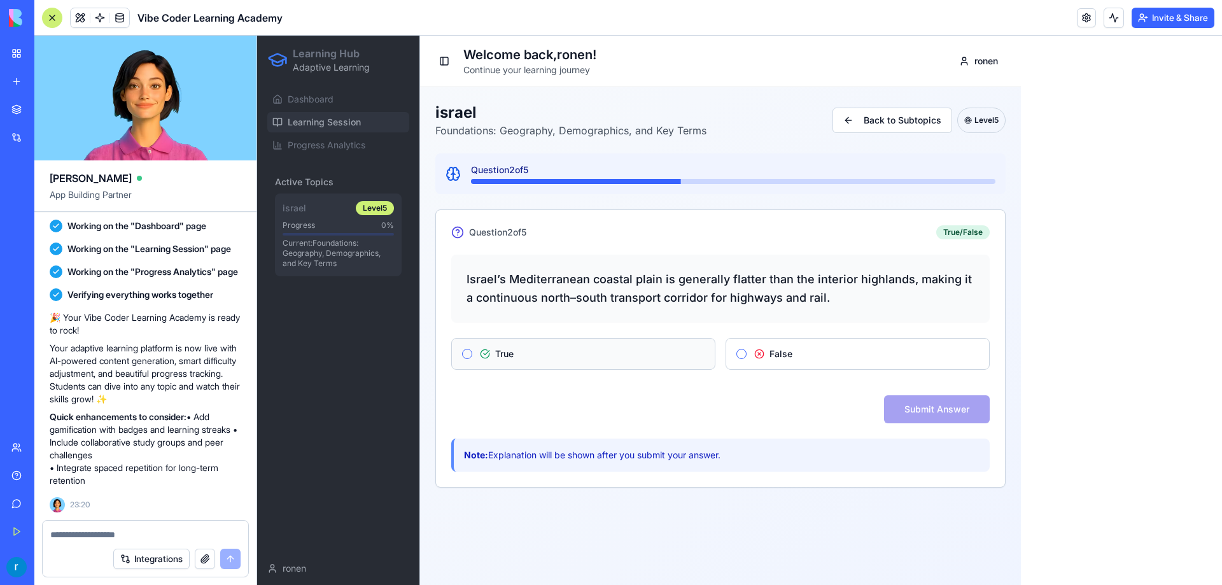
click at [610, 356] on label "True" at bounding box center [592, 354] width 225 height 10
click at [472, 356] on button "True" at bounding box center [467, 354] width 10 height 10
